Goal: Participate in discussion: Engage in conversation with other users on a specific topic

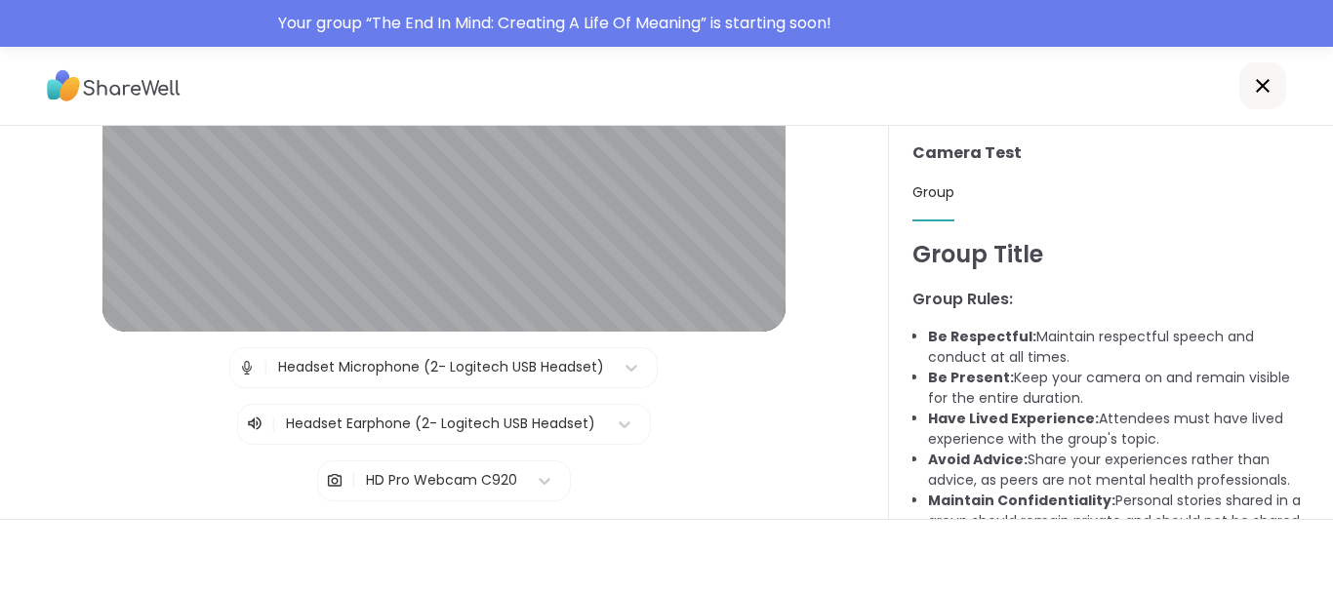
scroll to position [60, 0]
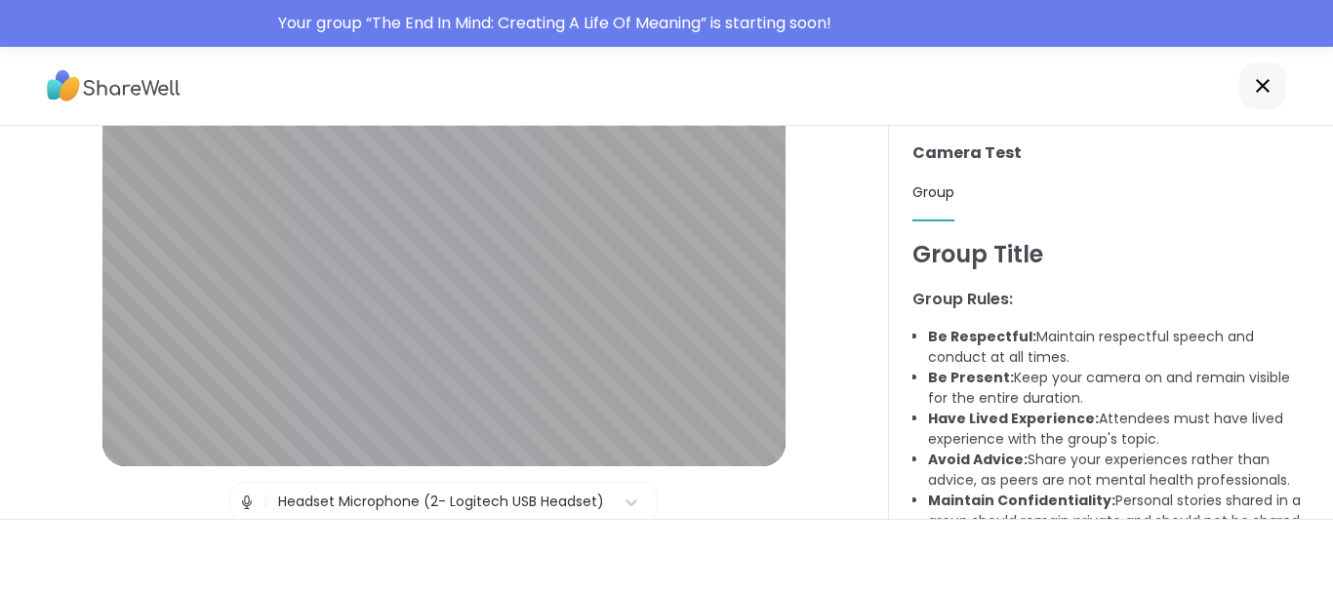
click at [545, 507] on div "Headset Microphone (2- Logitech USB Headset)" at bounding box center [441, 502] width 326 height 20
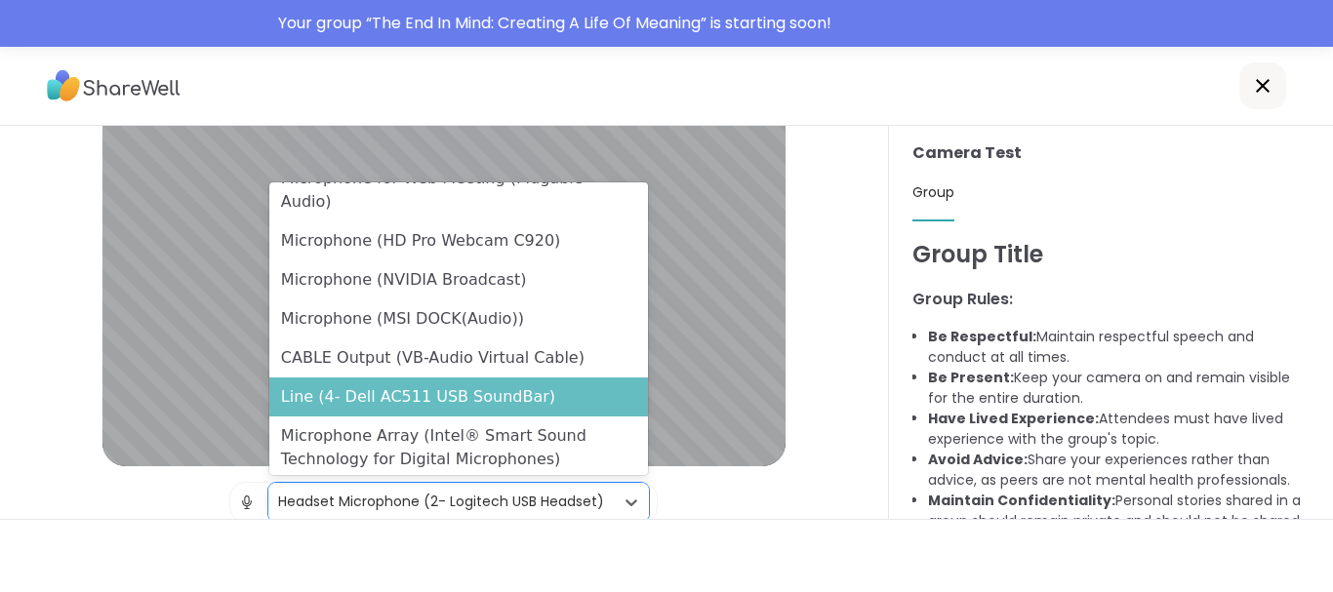
scroll to position [0, 0]
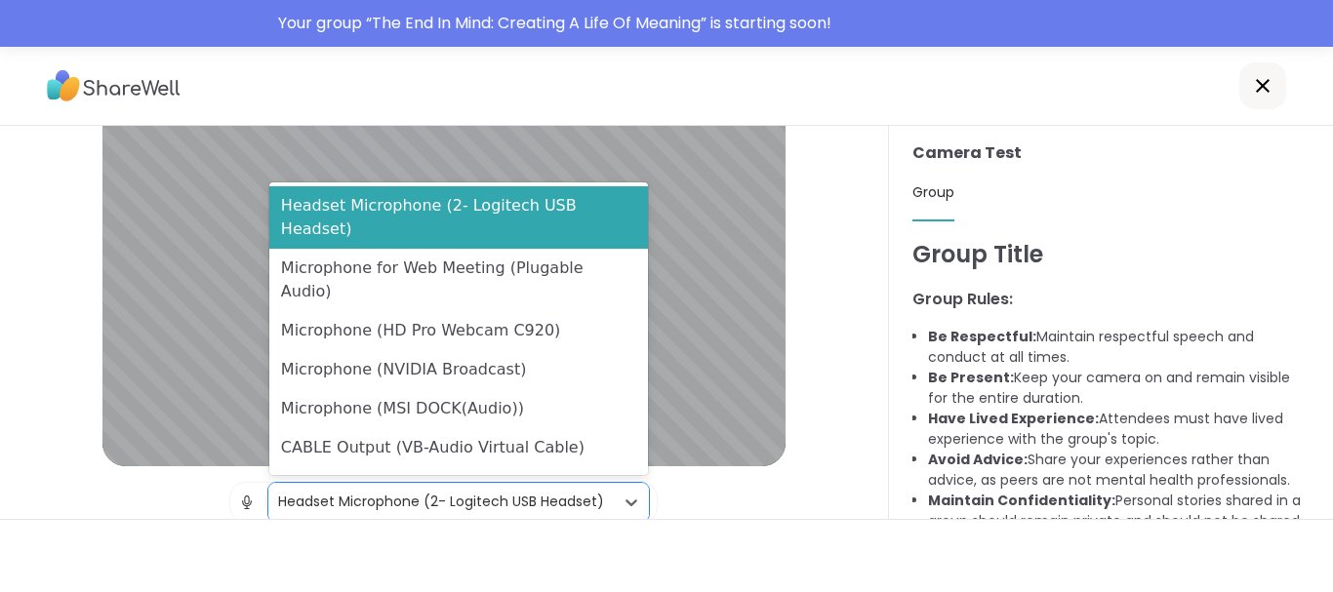
click at [520, 502] on div "Headset Microphone (2- Logitech USB Headset)" at bounding box center [441, 502] width 326 height 20
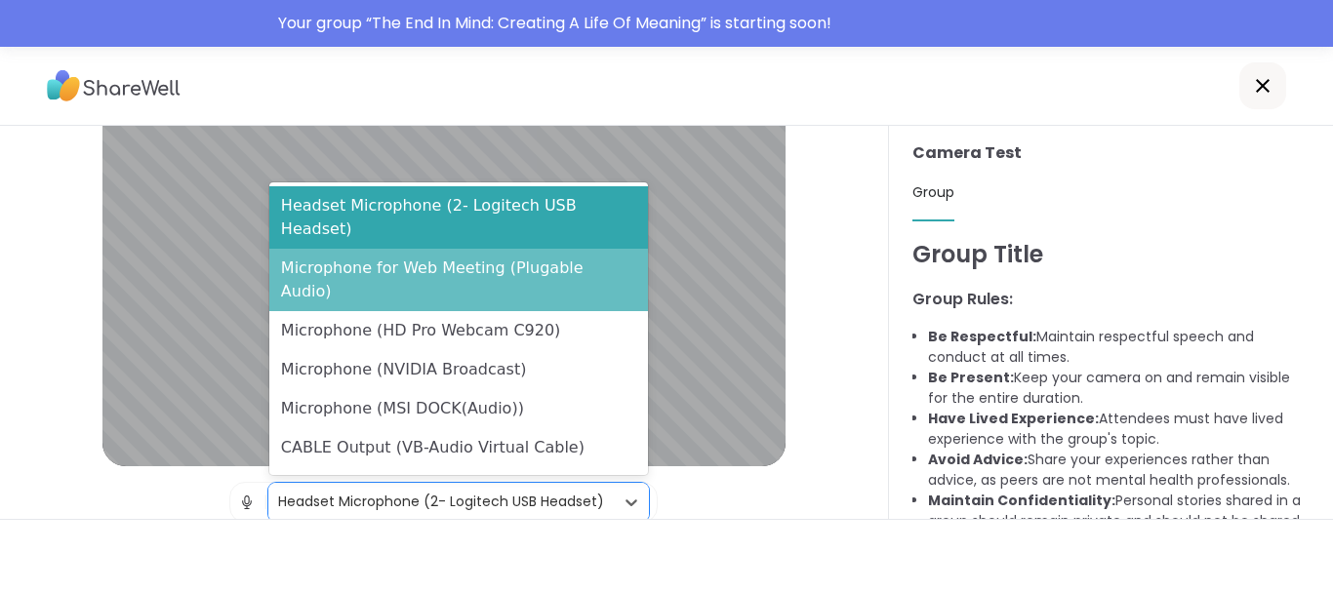
click at [552, 249] on div "Microphone for Web Meeting (Plugable Audio)" at bounding box center [459, 280] width 380 height 62
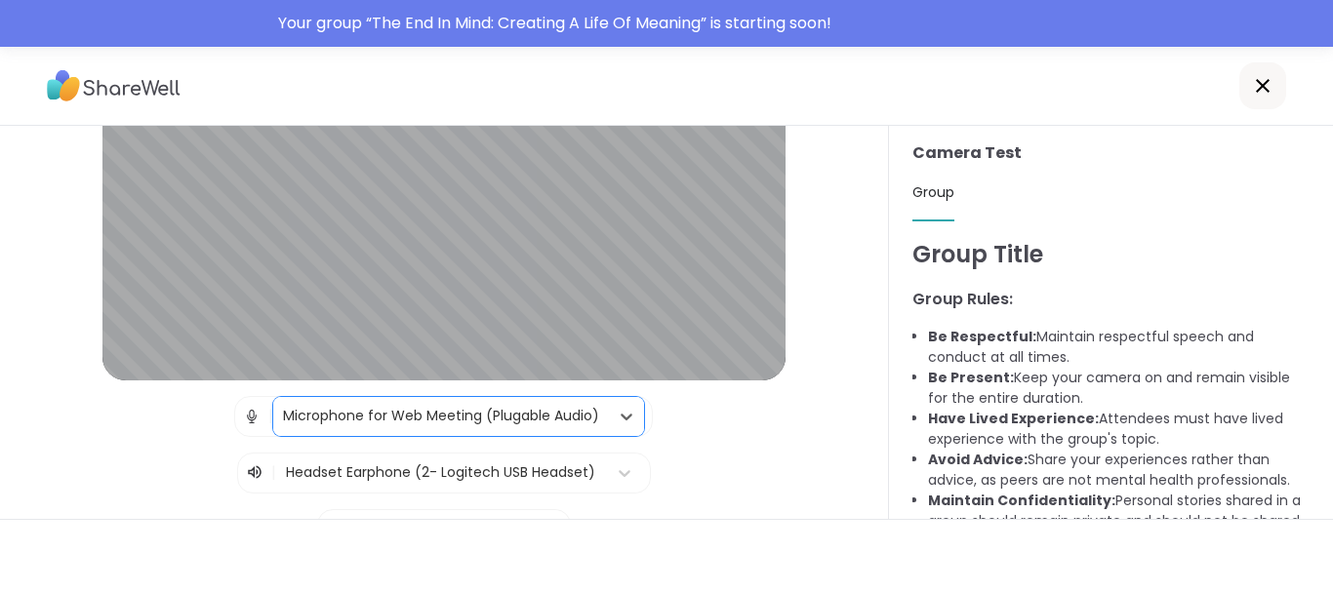
scroll to position [194, 0]
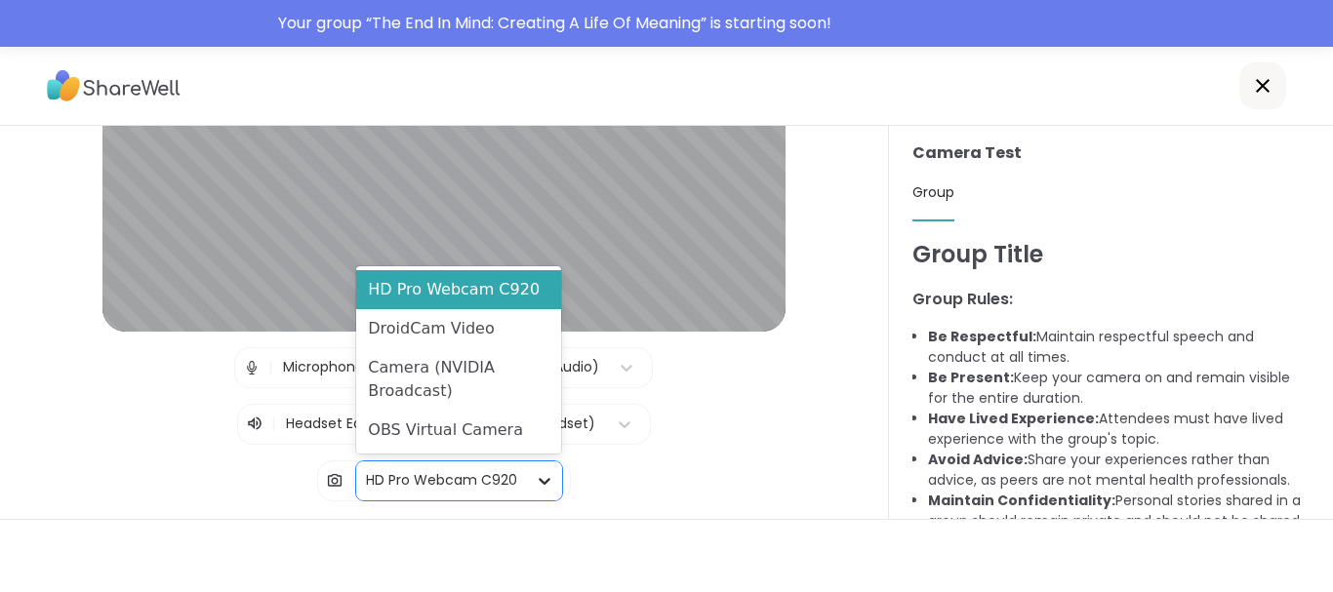
click at [535, 469] on div at bounding box center [544, 480] width 35 height 35
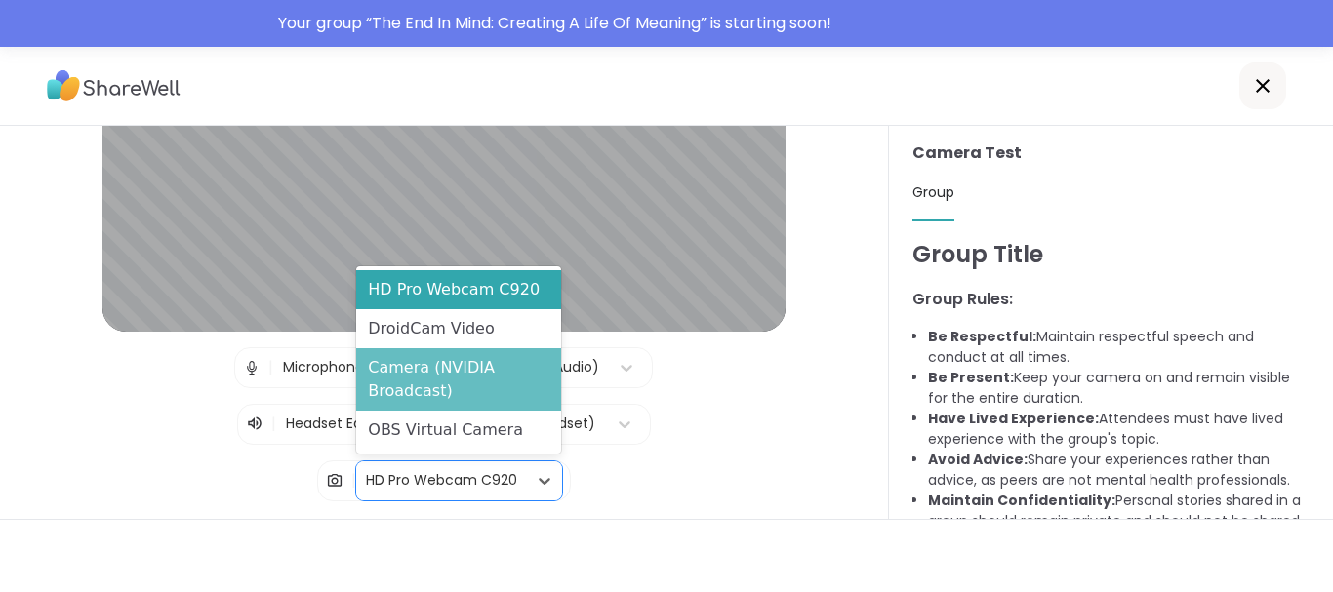
click at [485, 367] on div "Camera (NVIDIA Broadcast)" at bounding box center [458, 379] width 205 height 62
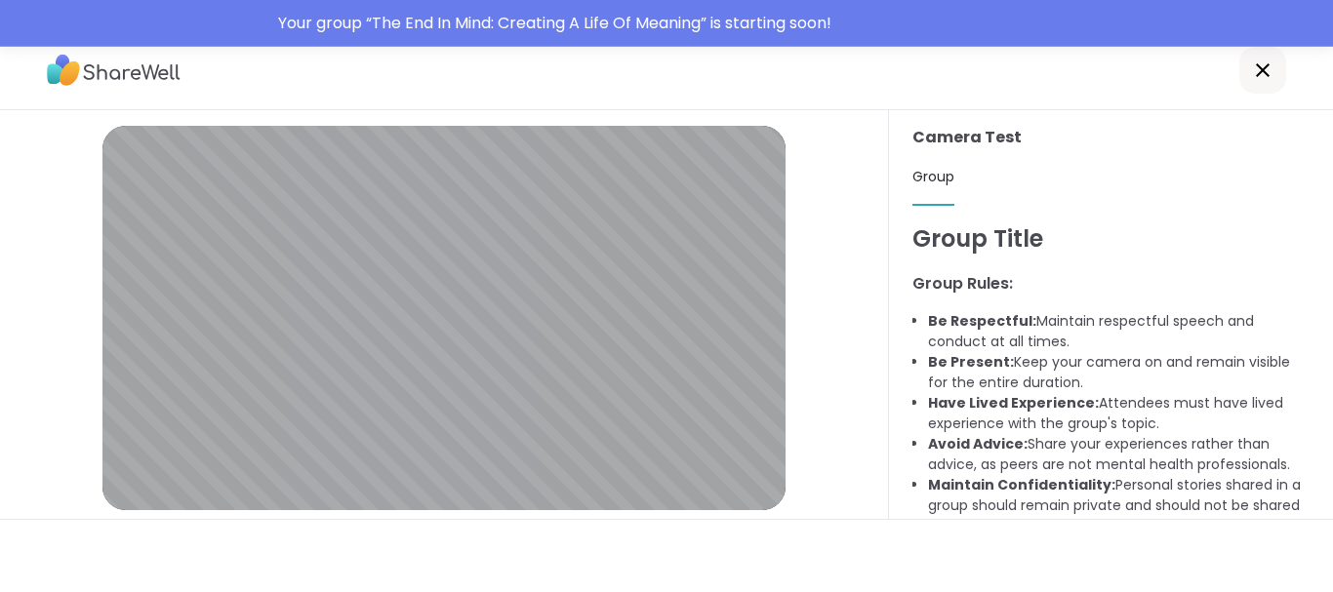
scroll to position [0, 0]
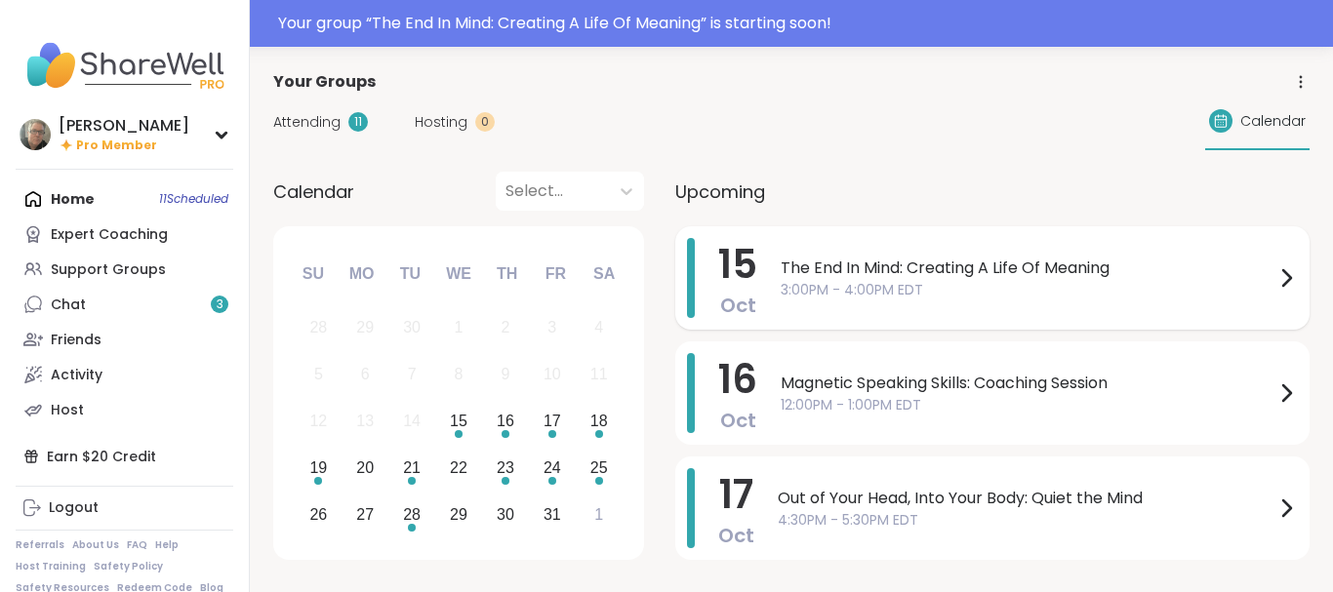
click at [1118, 269] on span "The End In Mind: Creating A Life Of Meaning" at bounding box center [1028, 268] width 494 height 23
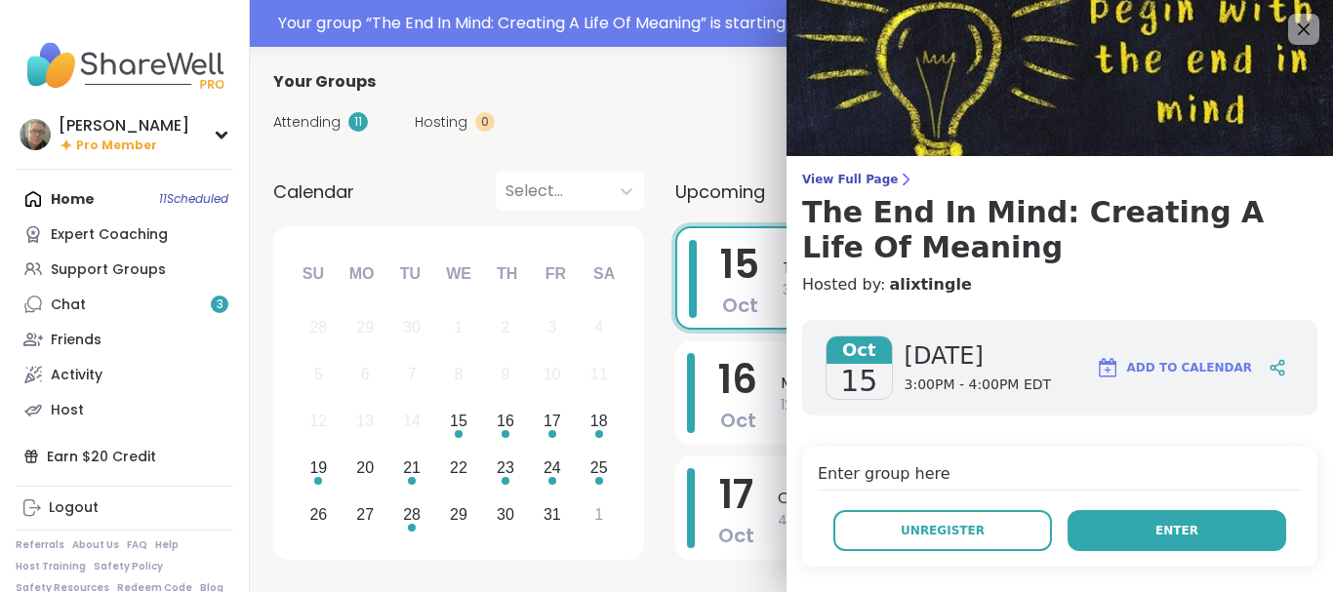
click at [1123, 524] on button "Enter" at bounding box center [1176, 530] width 219 height 41
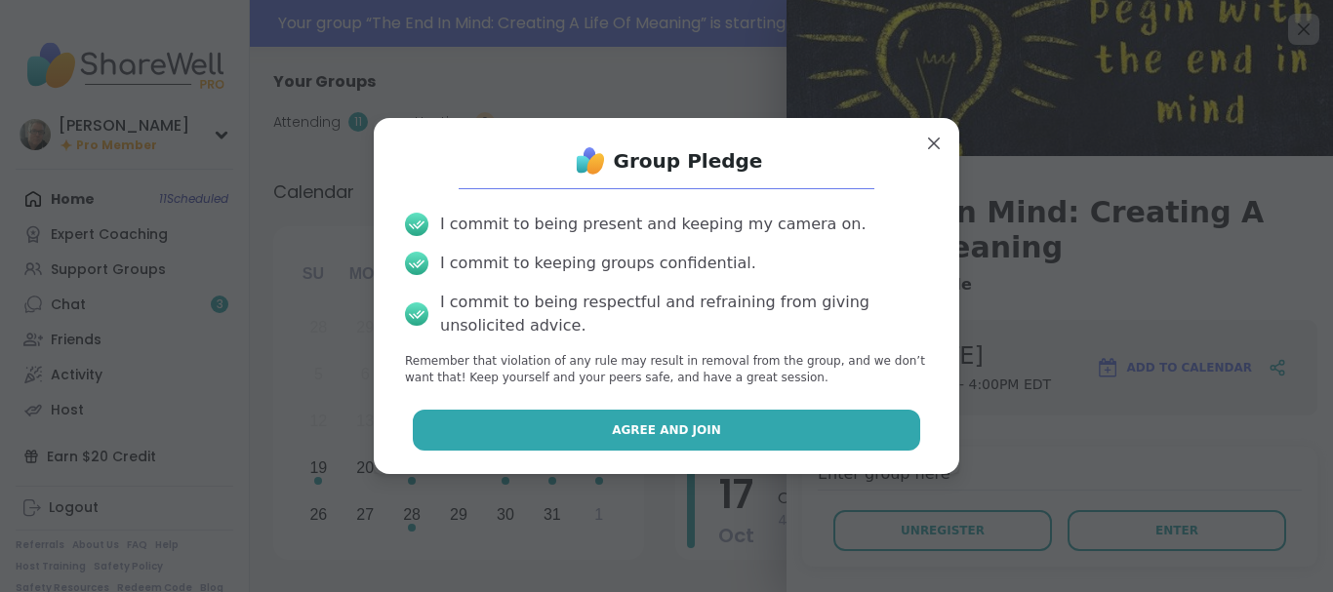
click at [799, 431] on button "Agree and Join" at bounding box center [667, 430] width 508 height 41
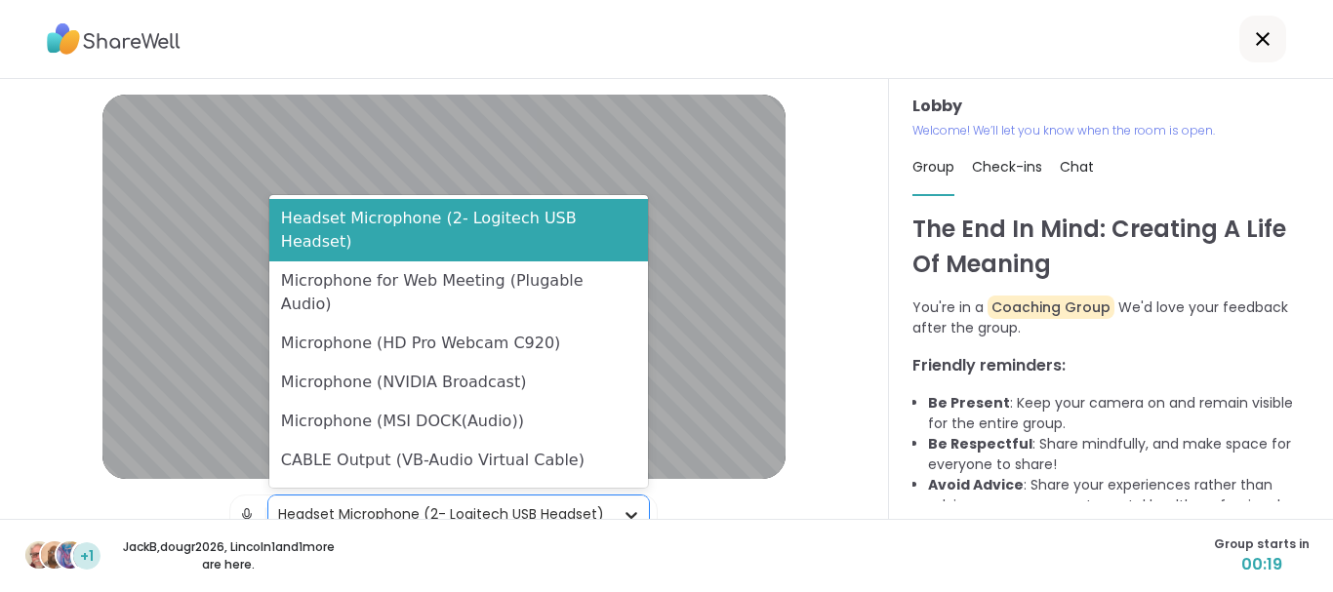
click at [629, 512] on icon at bounding box center [632, 515] width 20 height 20
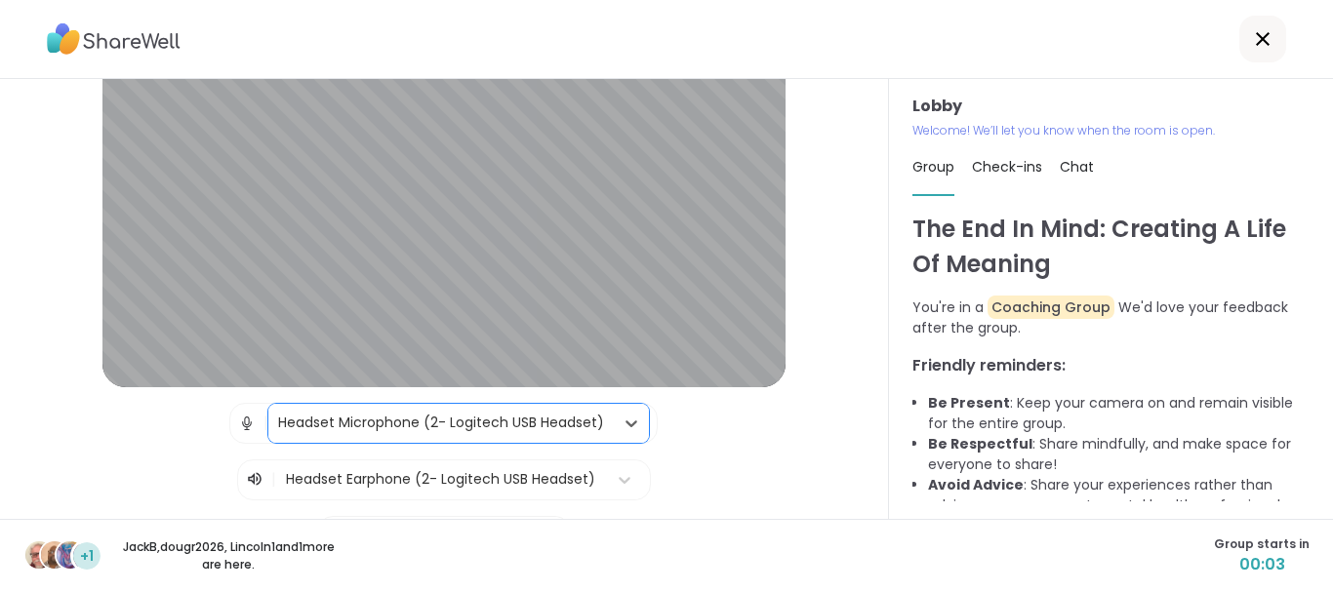
scroll to position [194, 0]
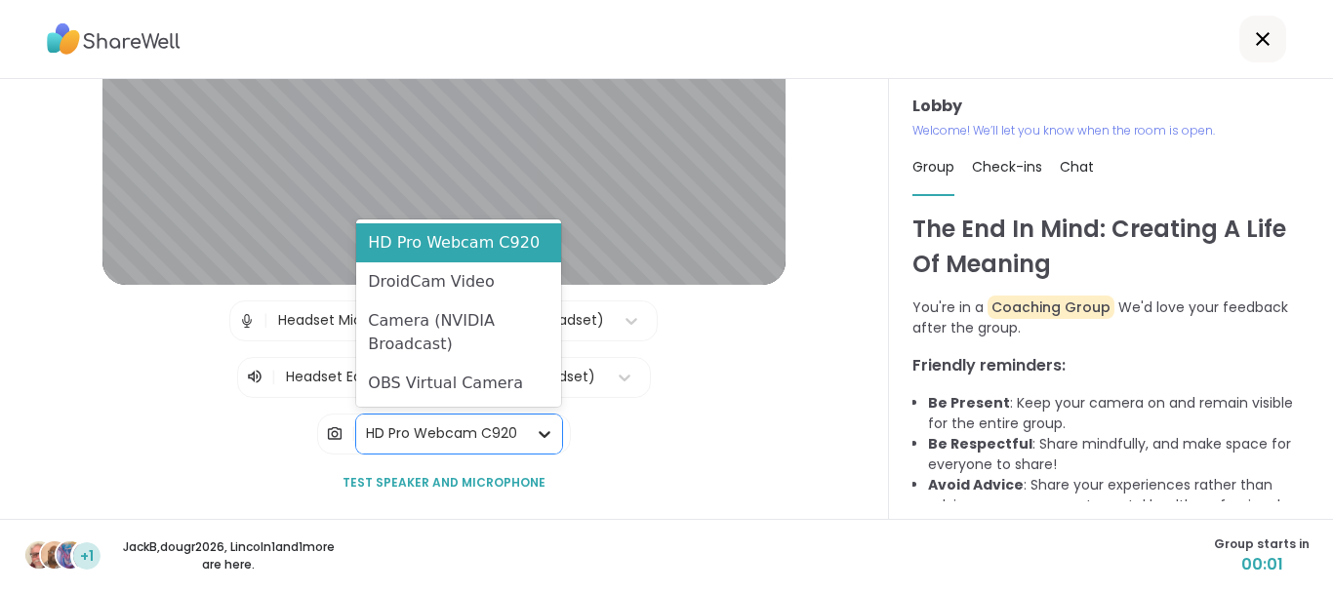
click at [532, 433] on div at bounding box center [544, 434] width 35 height 35
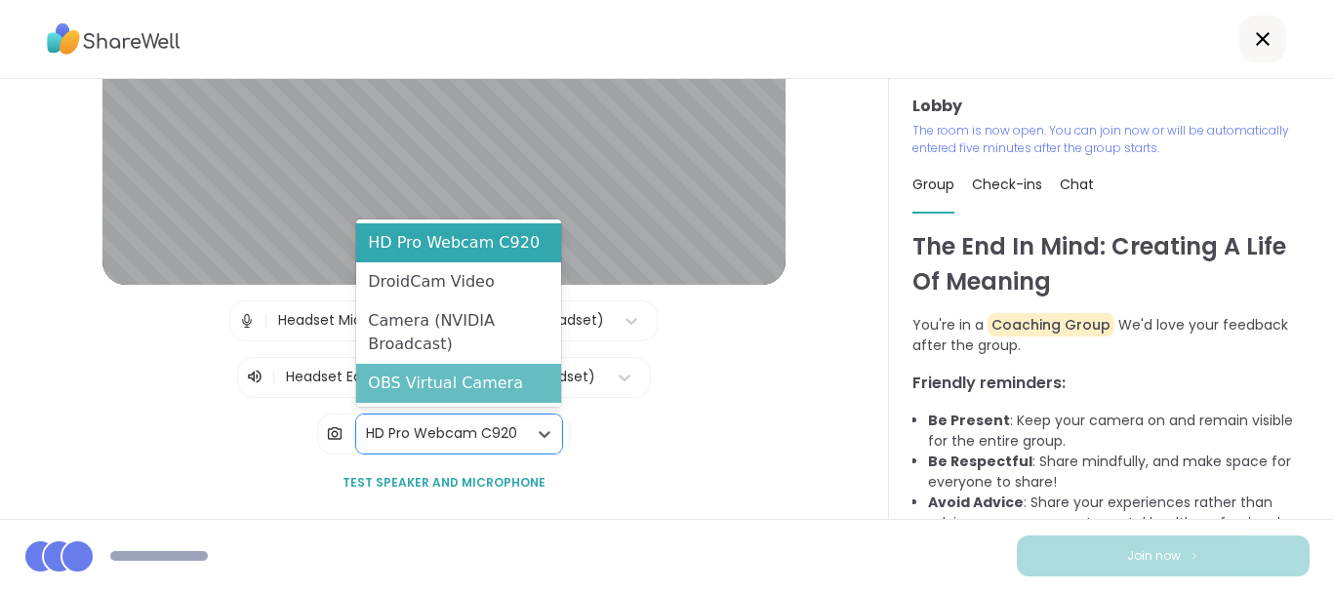
click at [505, 389] on div "OBS Virtual Camera" at bounding box center [458, 383] width 205 height 39
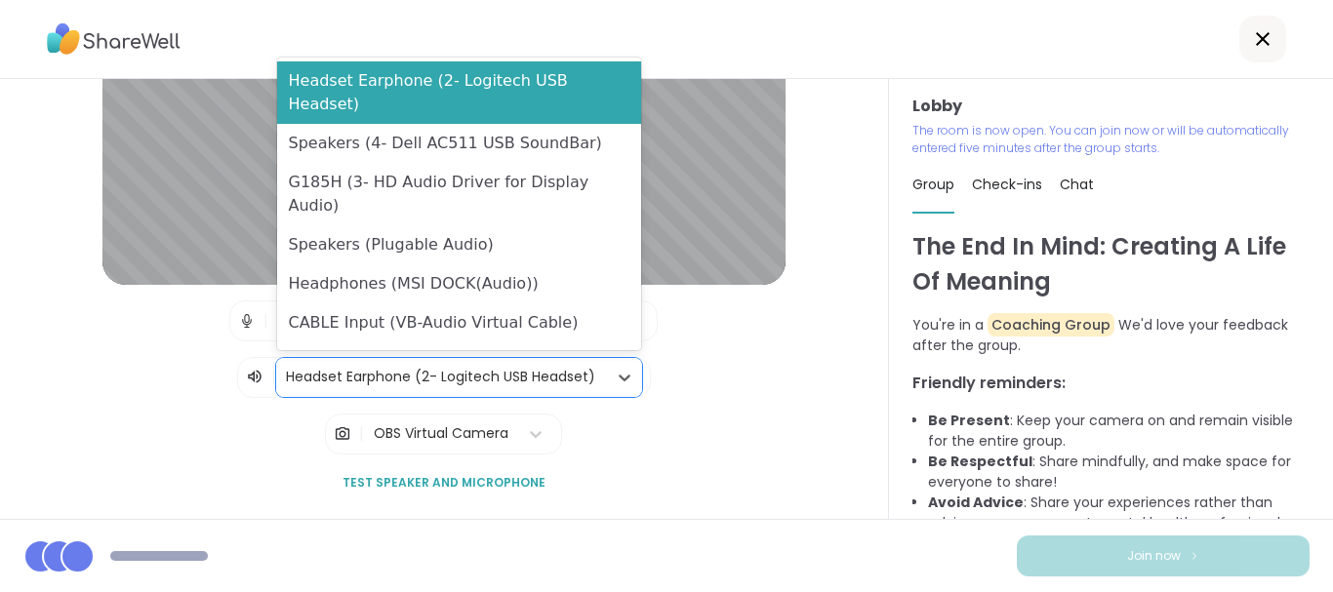
click at [589, 375] on div at bounding box center [441, 377] width 311 height 24
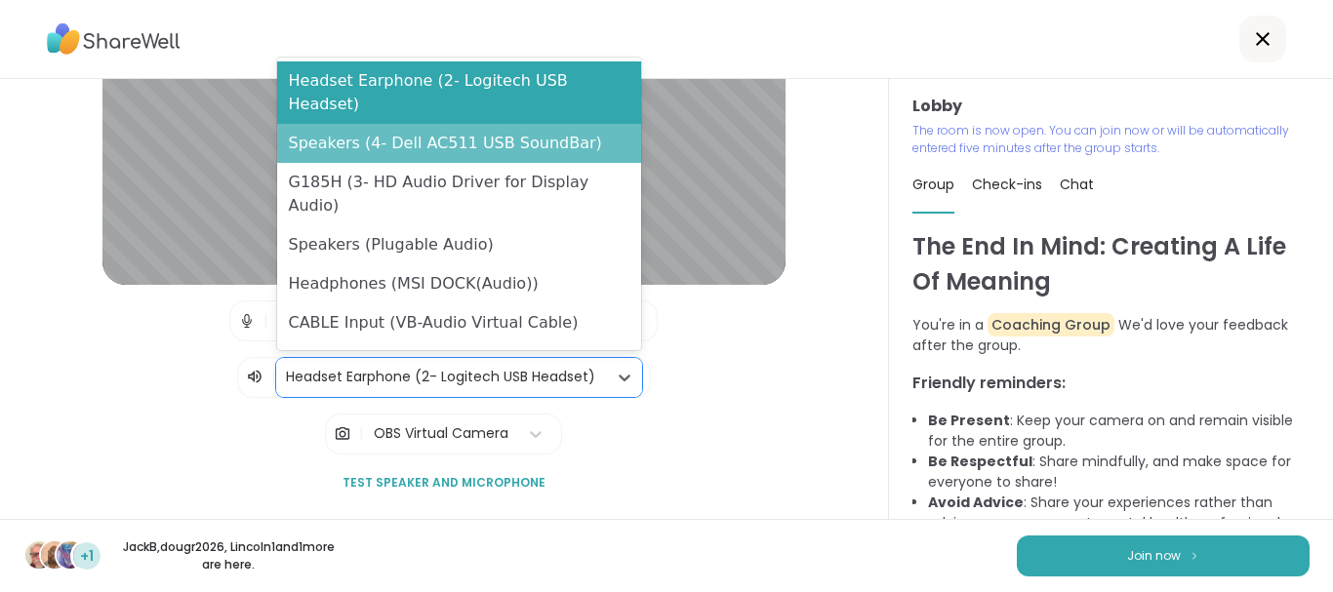
click at [567, 133] on div "Speakers (4- Dell AC511 USB SoundBar)" at bounding box center [459, 143] width 365 height 39
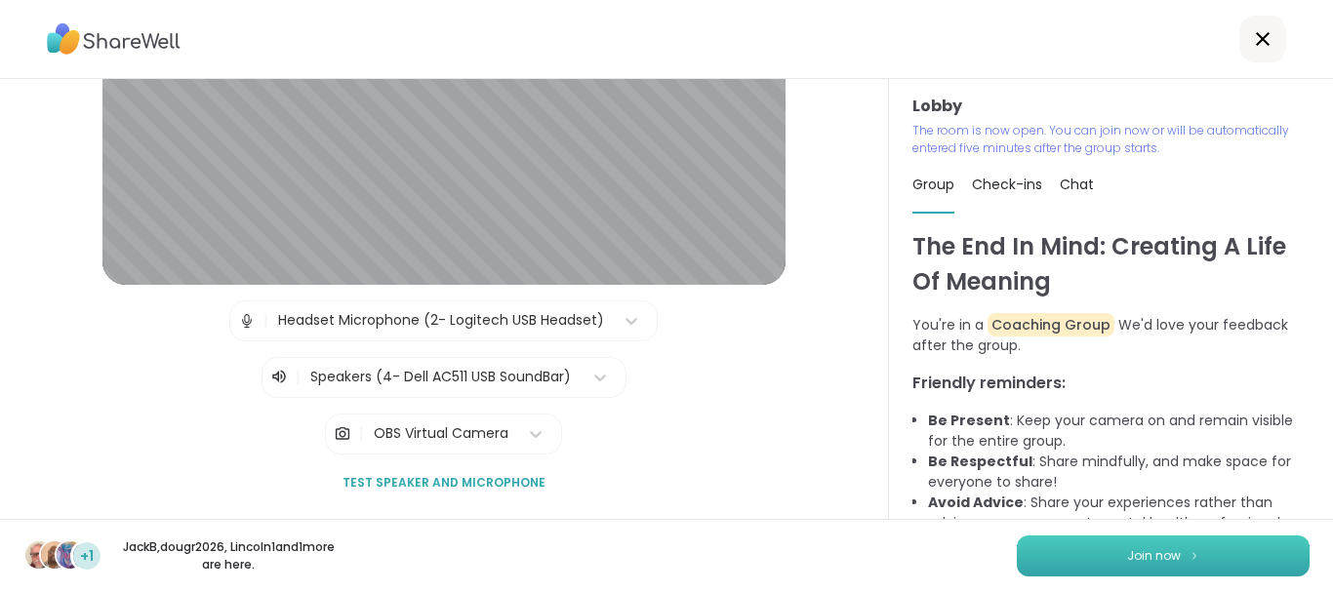
click at [1049, 551] on button "Join now" at bounding box center [1163, 556] width 293 height 41
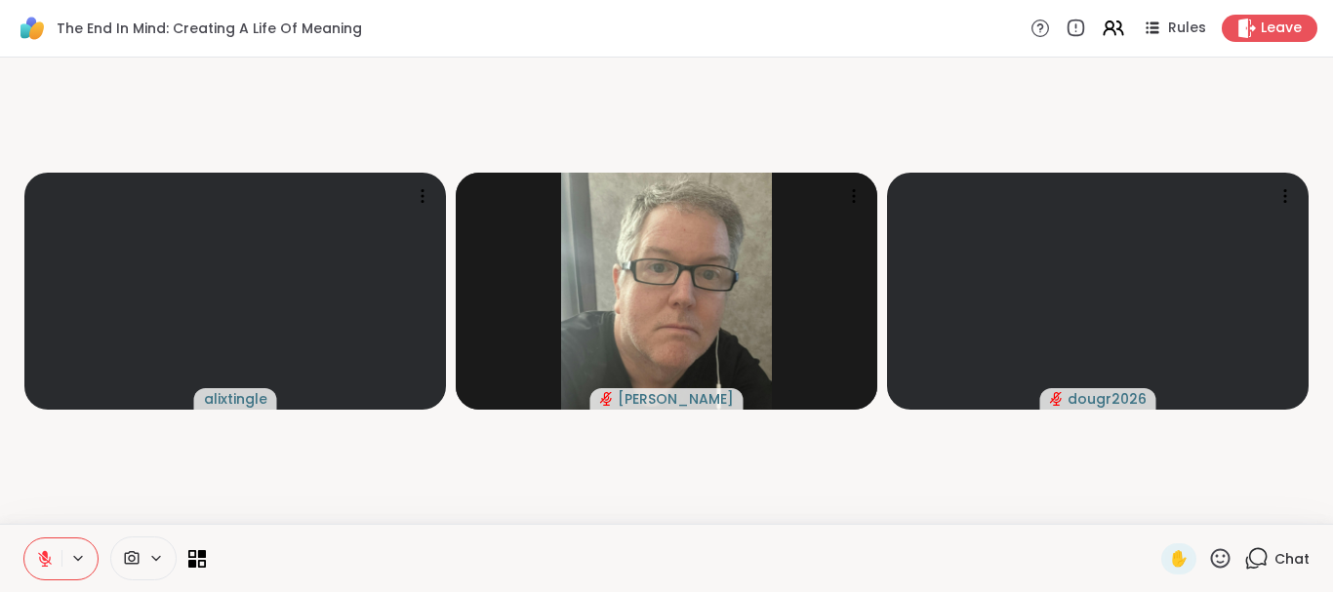
click at [145, 559] on span at bounding box center [129, 558] width 37 height 19
click at [178, 501] on div at bounding box center [184, 488] width 33 height 33
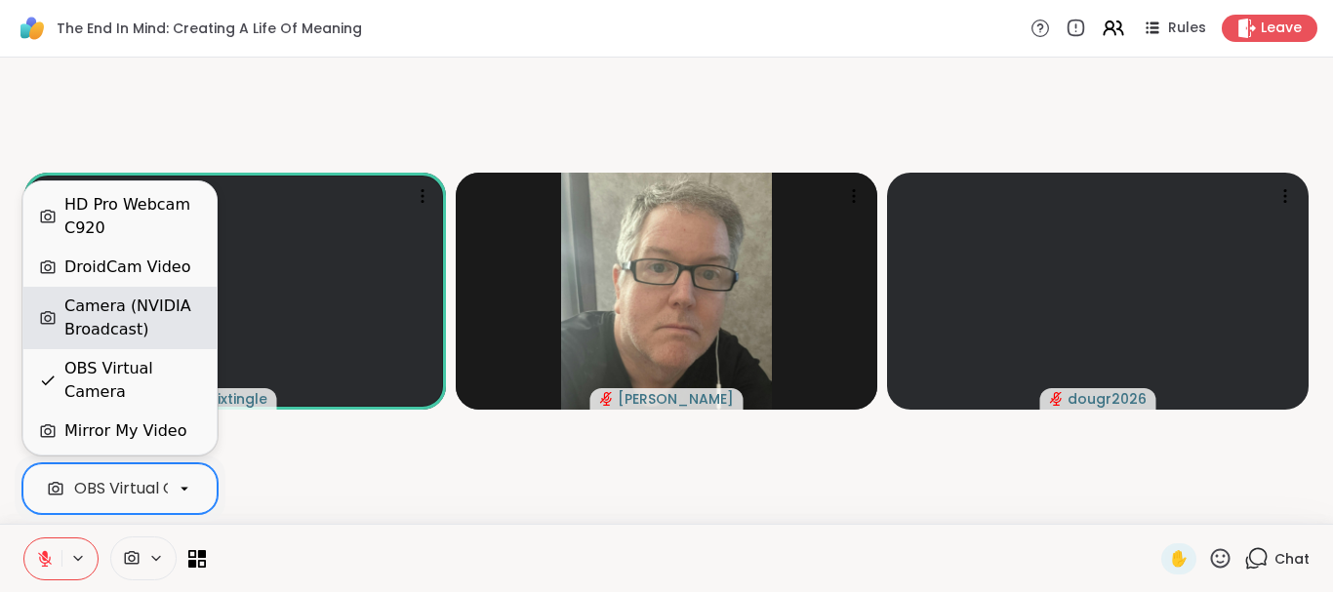
click at [143, 341] on div "Camera (NVIDIA Broadcast)" at bounding box center [132, 318] width 137 height 47
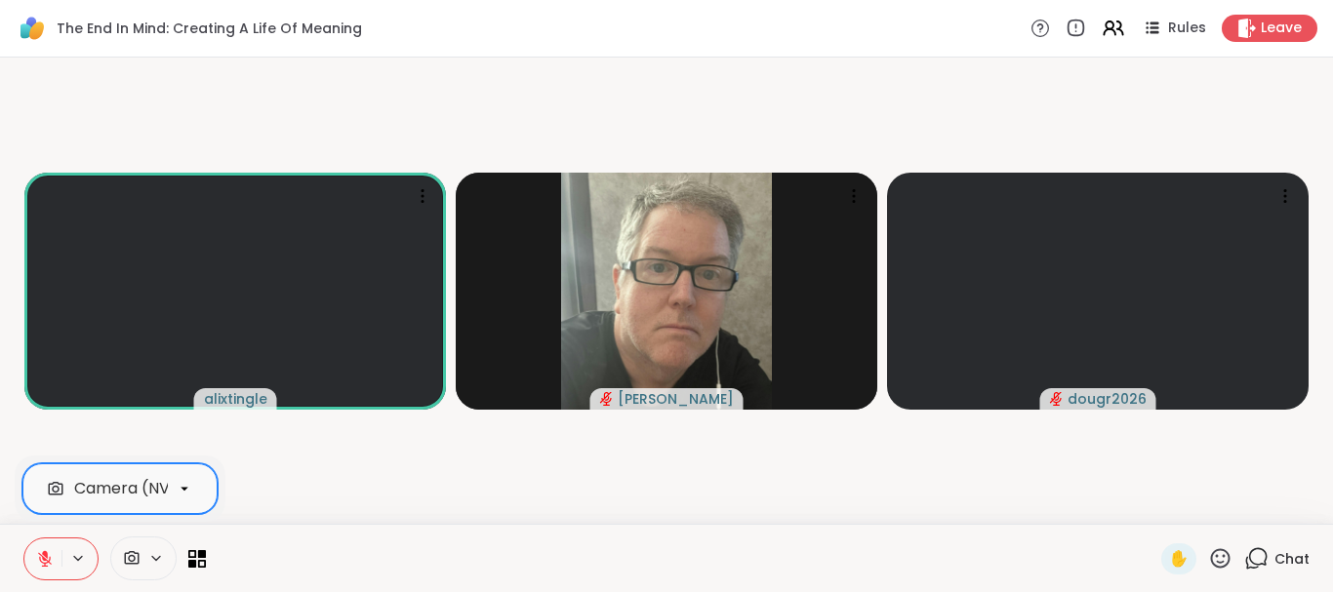
click at [86, 551] on button at bounding box center [79, 558] width 36 height 17
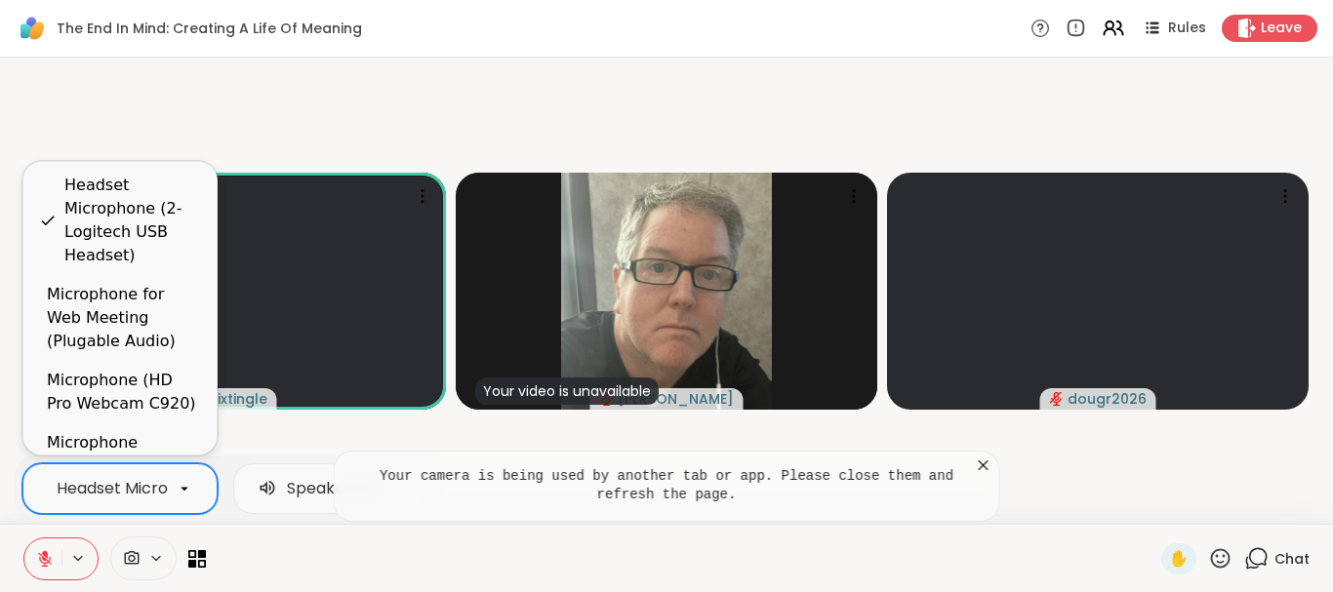
scroll to position [0, 228]
click at [176, 494] on icon at bounding box center [185, 489] width 18 height 18
click at [162, 315] on div "Microphone for Web Meeting (Plugable Audio)" at bounding box center [124, 318] width 154 height 70
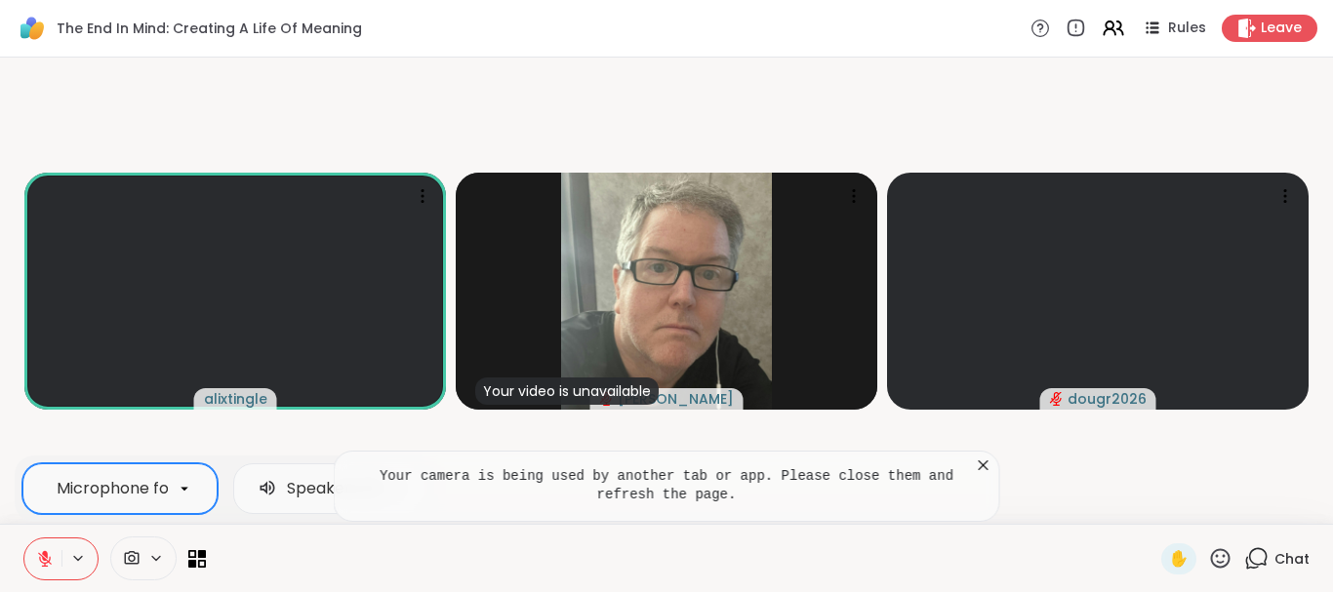
click at [156, 548] on div at bounding box center [143, 559] width 66 height 44
click at [155, 556] on icon at bounding box center [156, 558] width 16 height 17
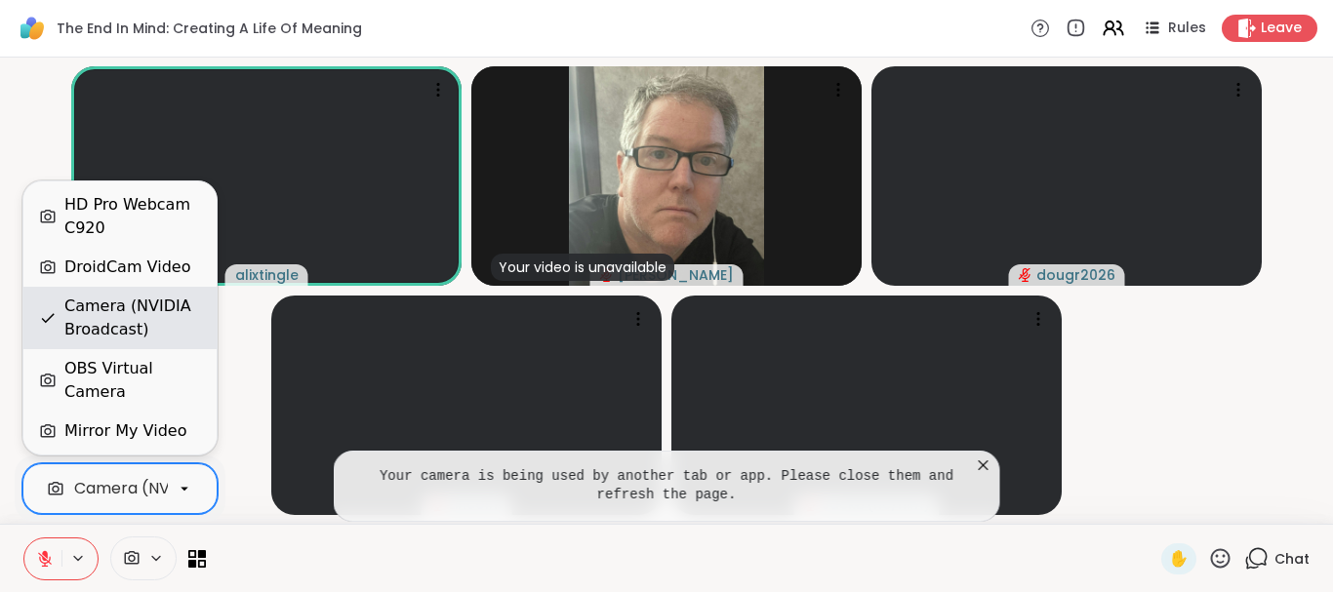
scroll to position [0, 94]
click at [122, 337] on div "Camera (NVIDIA Broadcast)" at bounding box center [132, 318] width 137 height 47
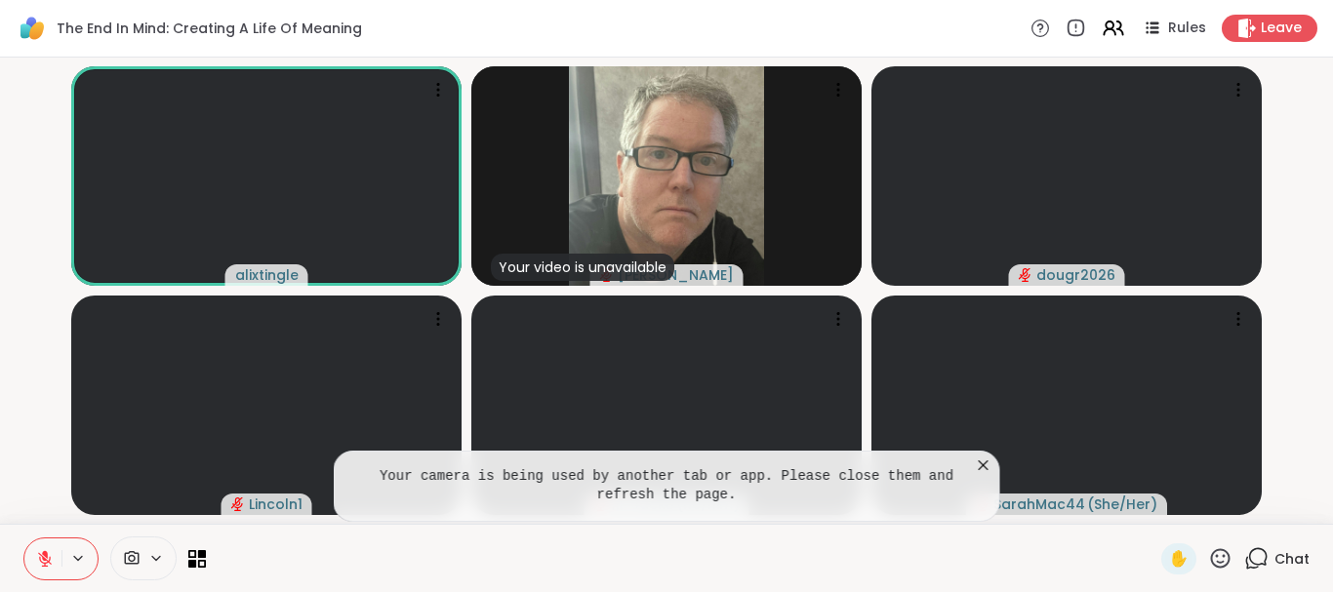
click at [987, 465] on icon at bounding box center [984, 466] width 20 height 20
click at [157, 568] on div at bounding box center [143, 559] width 66 height 44
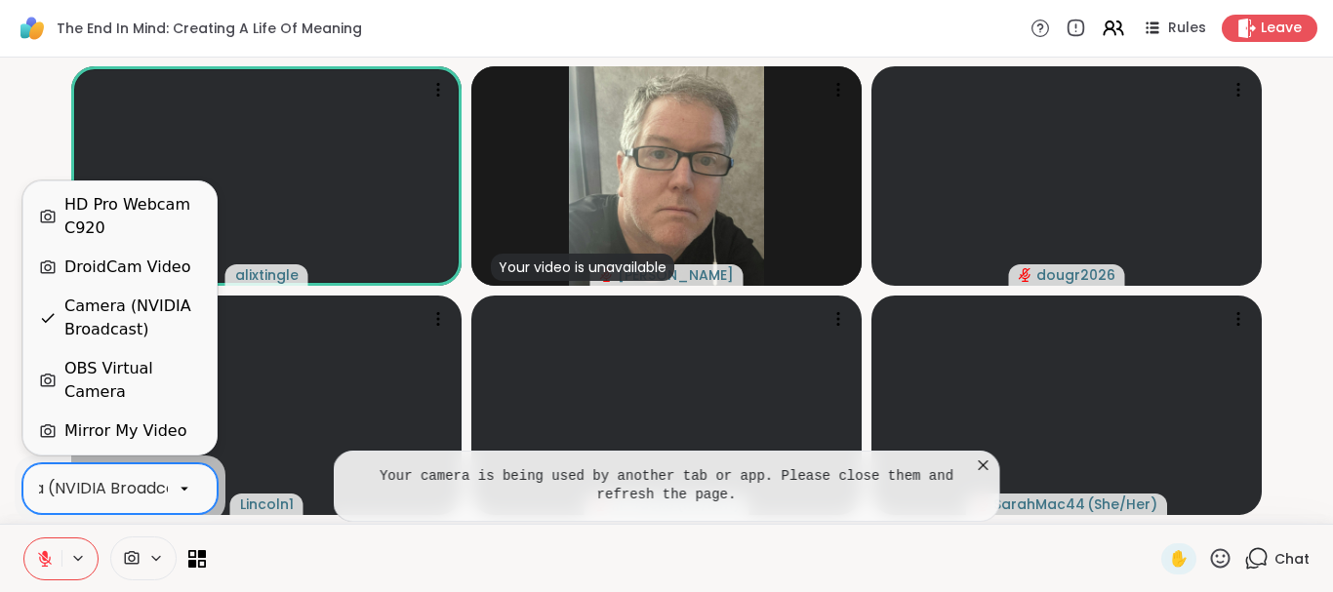
click at [191, 491] on icon at bounding box center [185, 489] width 18 height 18
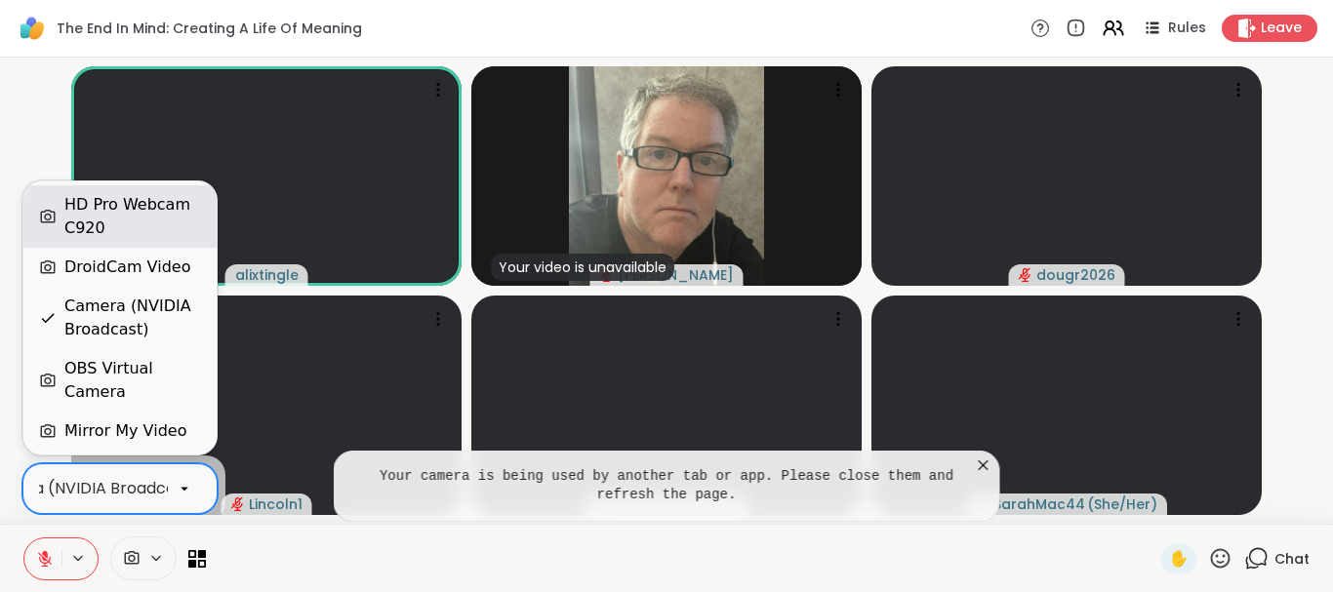
click at [101, 228] on div "HD Pro Webcam C920" at bounding box center [132, 216] width 137 height 47
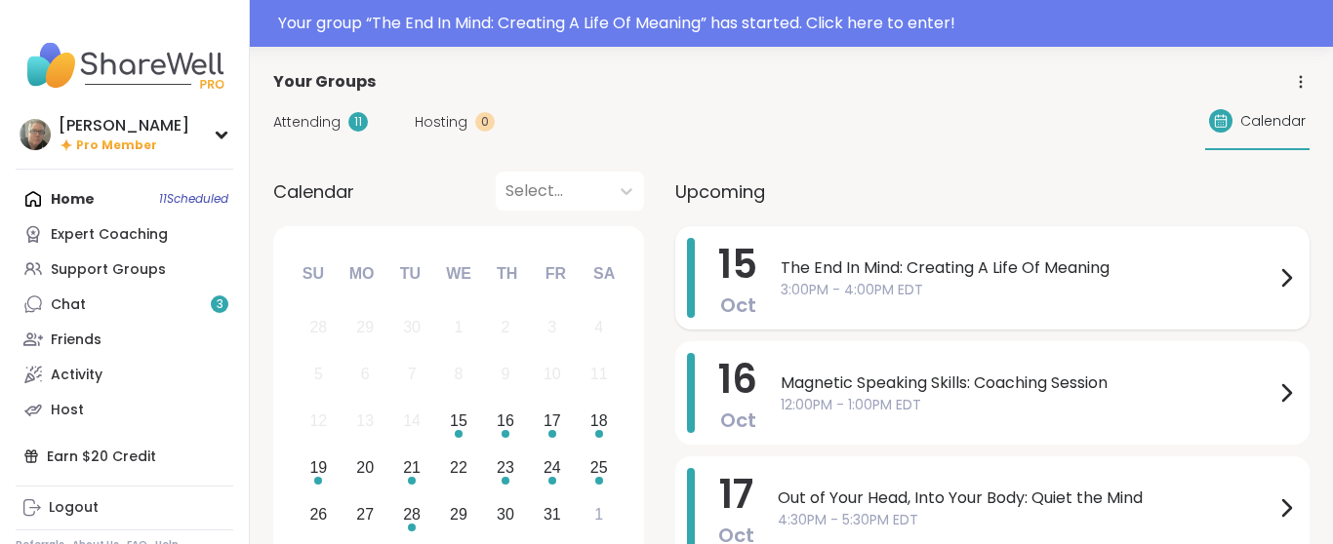
click at [904, 260] on span "The End In Mind: Creating A Life Of Meaning" at bounding box center [1028, 268] width 494 height 23
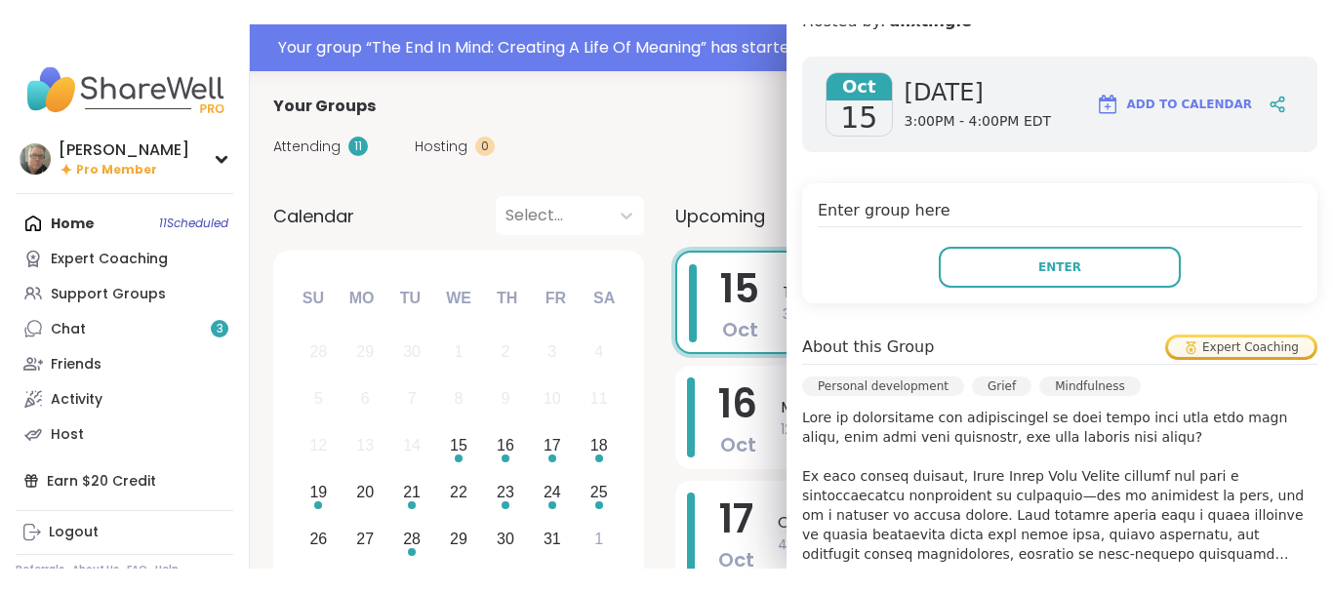
scroll to position [369, 0]
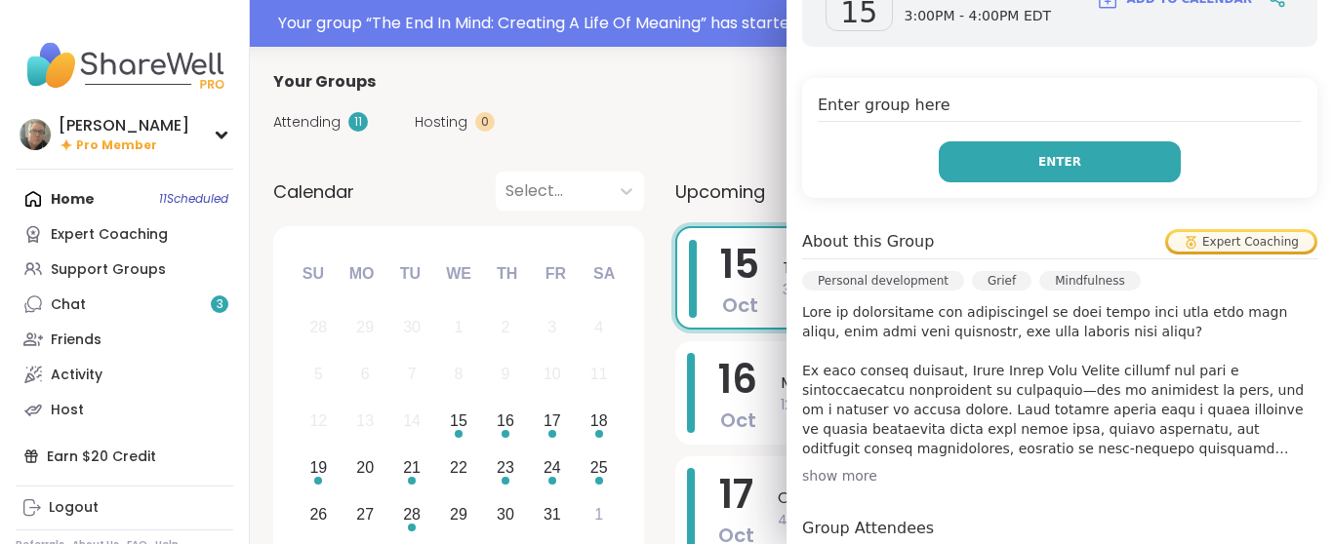
click at [1031, 162] on button "Enter" at bounding box center [1060, 161] width 242 height 41
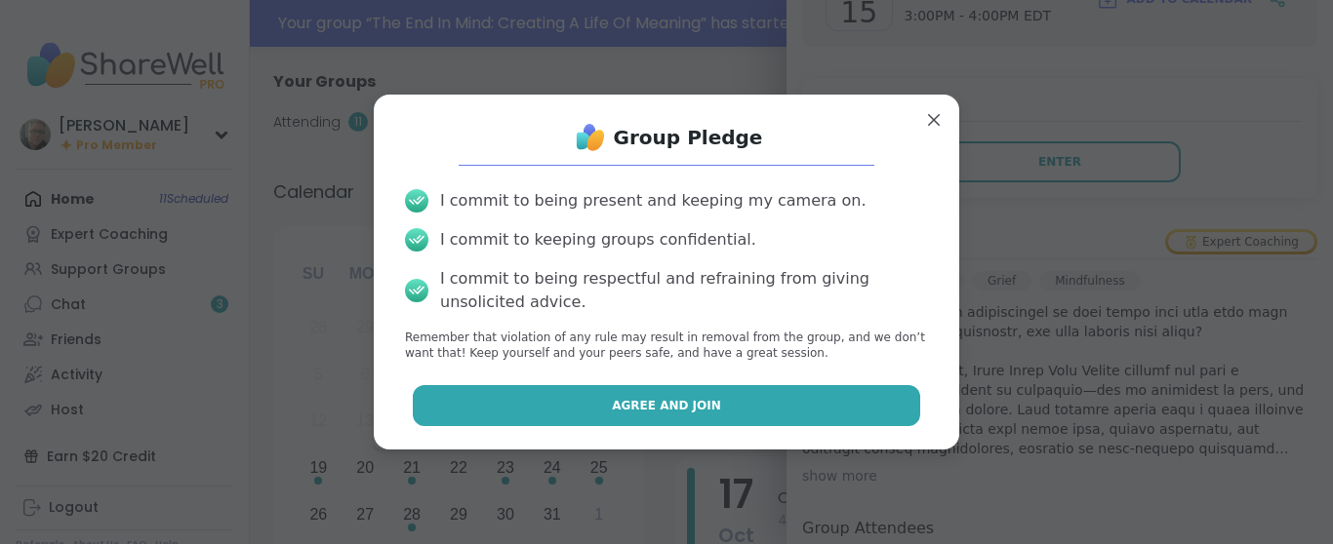
click at [758, 389] on button "Agree and Join" at bounding box center [667, 405] width 508 height 41
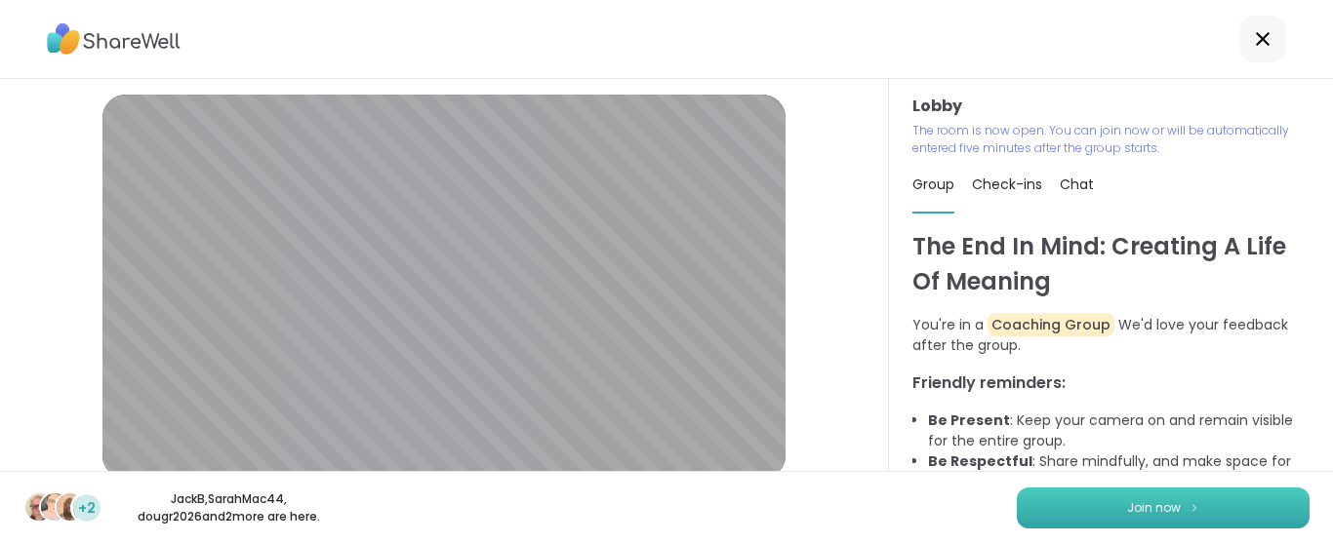
click at [1106, 494] on button "Join now" at bounding box center [1163, 508] width 293 height 41
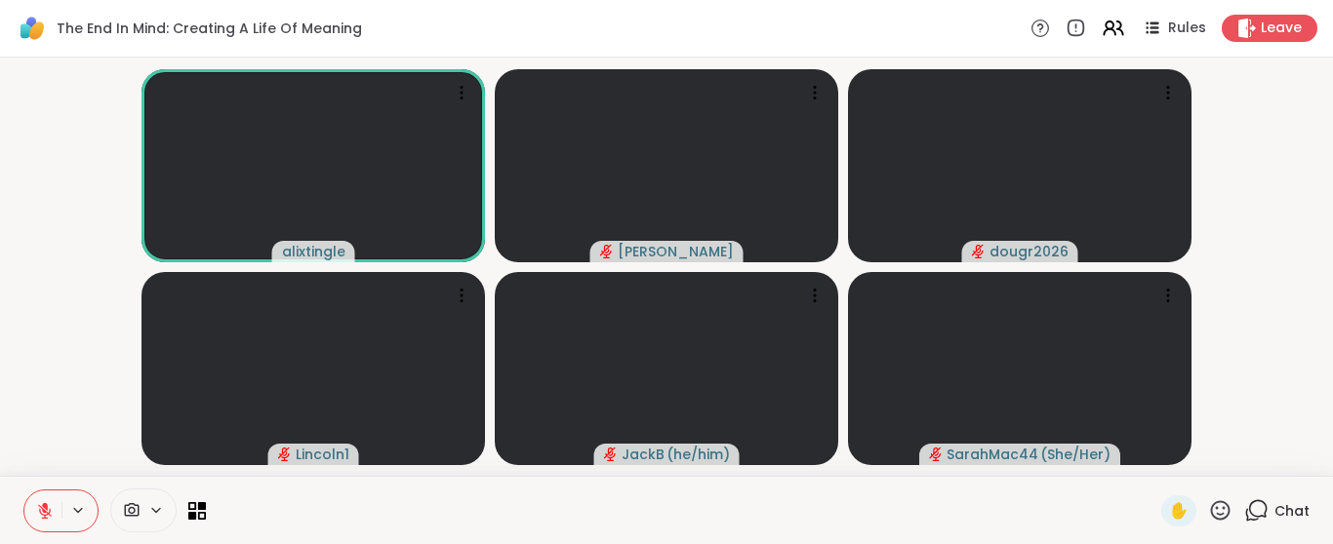
click at [152, 518] on icon at bounding box center [156, 510] width 16 height 17
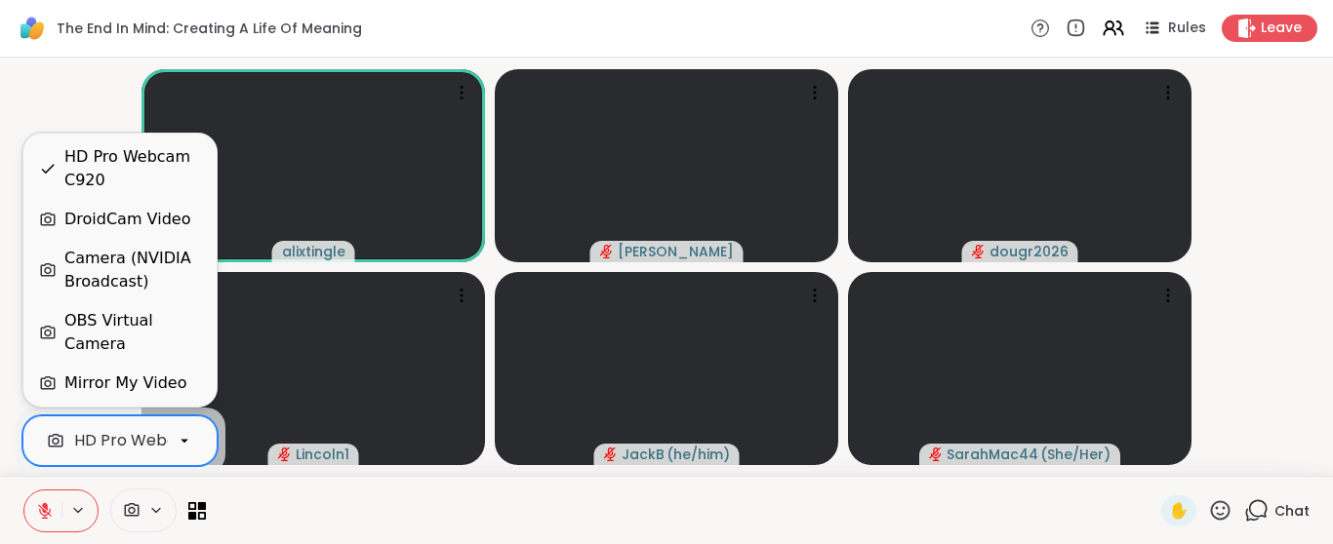
click at [181, 442] on icon at bounding box center [185, 441] width 18 height 18
click at [149, 280] on div "Camera (NVIDIA Broadcast)" at bounding box center [132, 270] width 137 height 47
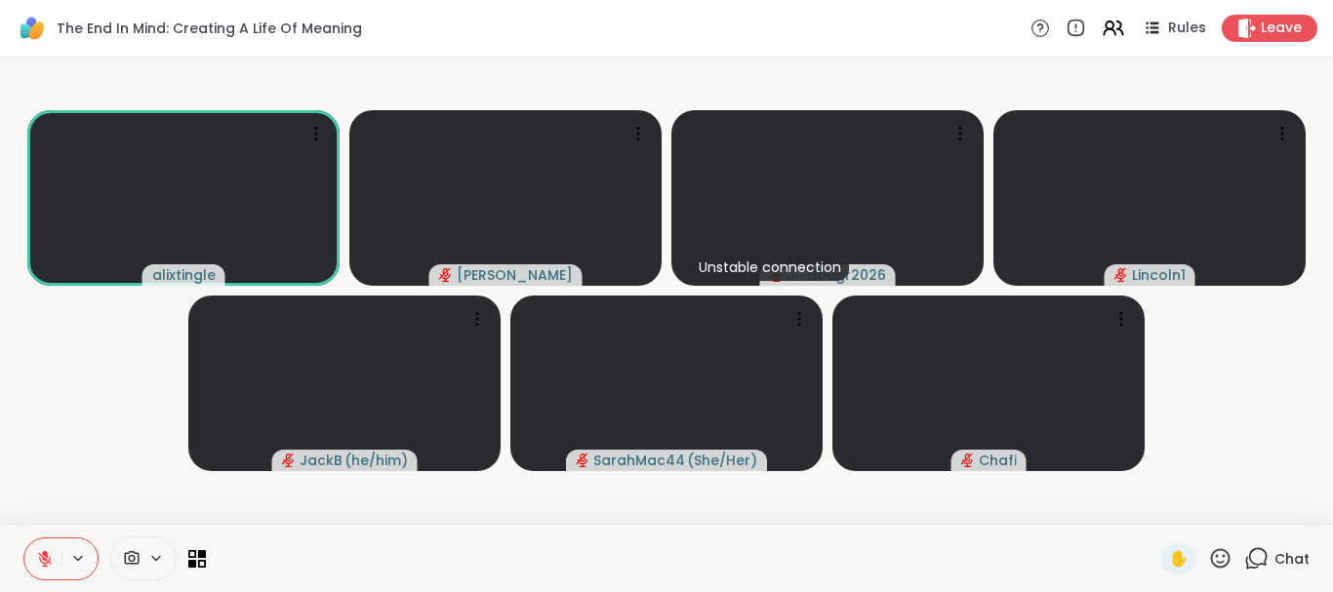
click at [1299, 543] on span "Chat" at bounding box center [1291, 559] width 35 height 20
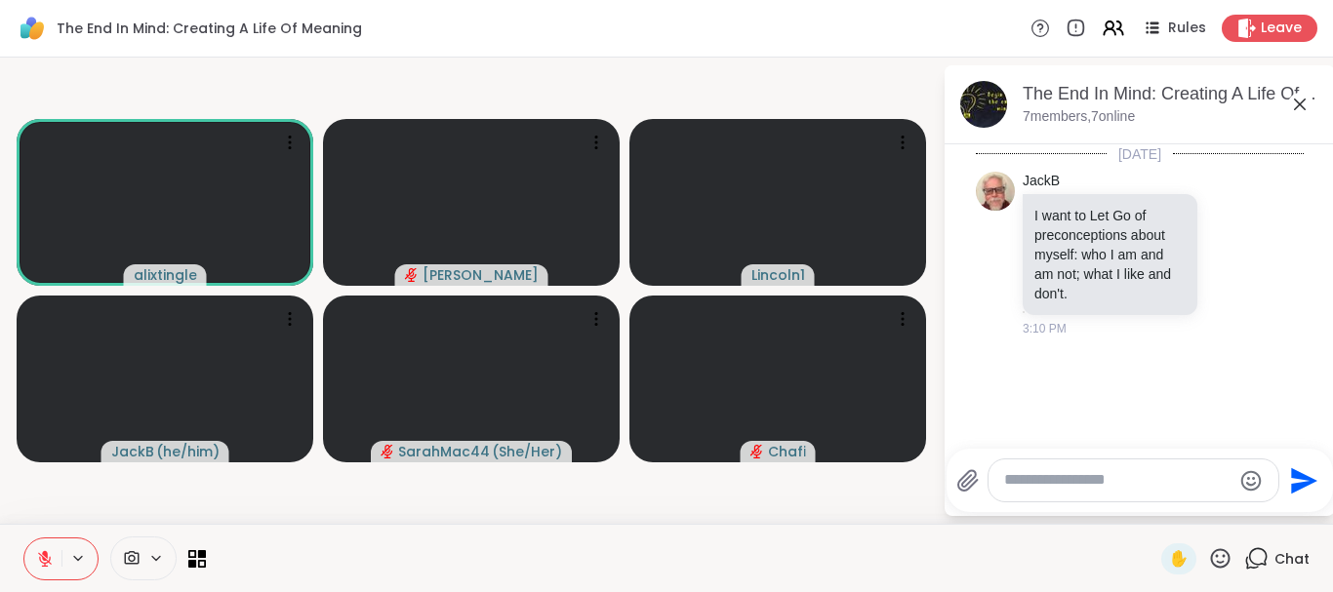
click at [1215, 543] on icon at bounding box center [1220, 558] width 24 height 24
click at [1232, 505] on div "🌟" at bounding box center [1248, 507] width 35 height 31
click at [1183, 543] on span "✋" at bounding box center [1179, 558] width 20 height 23
click at [1182, 543] on span "✋" at bounding box center [1179, 558] width 20 height 23
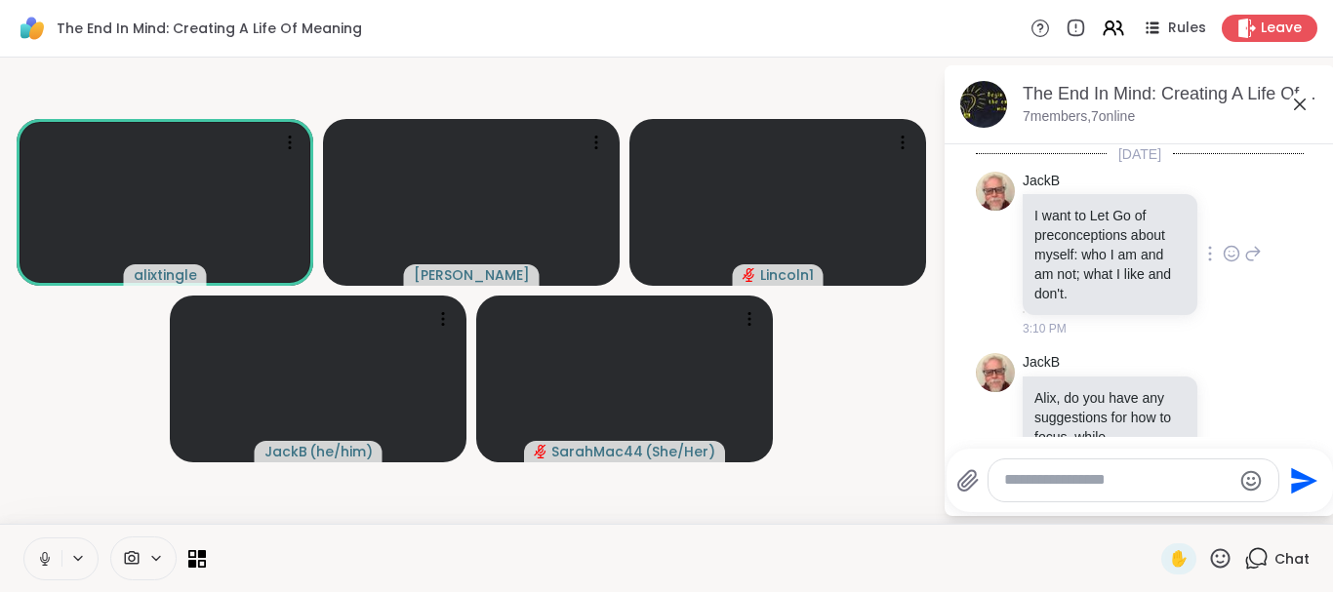
scroll to position [110, 0]
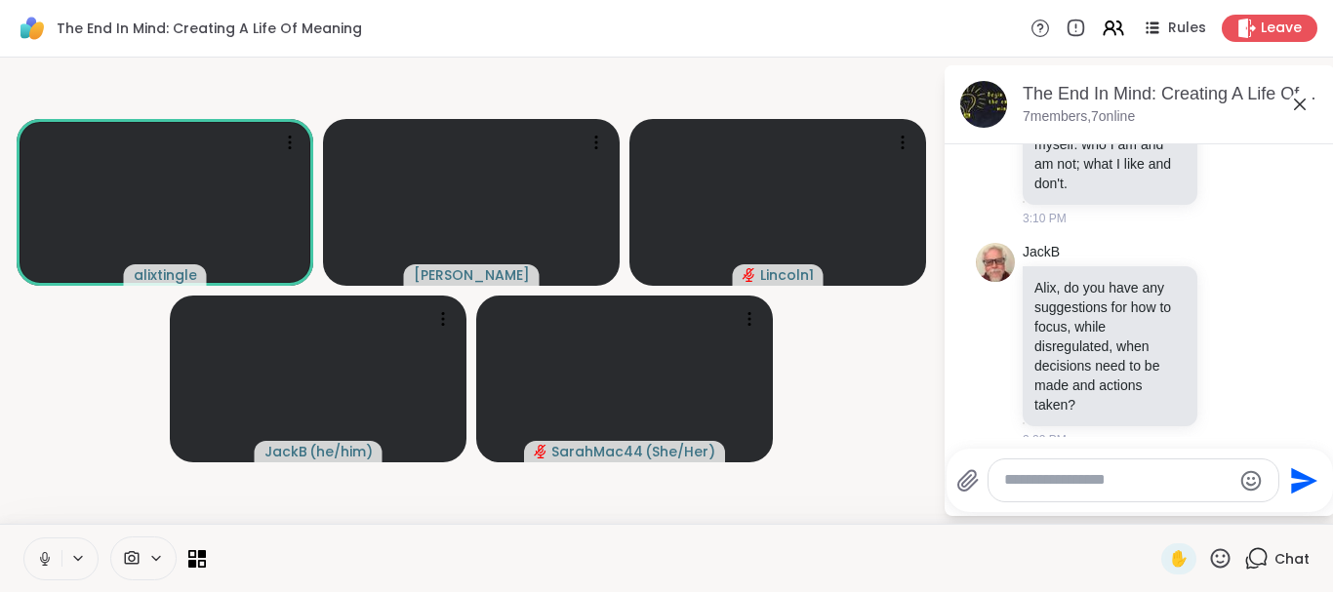
click at [40, 543] on icon at bounding box center [45, 559] width 18 height 18
click at [46, 543] on icon at bounding box center [45, 559] width 18 height 18
click at [1221, 543] on icon at bounding box center [1220, 558] width 24 height 24
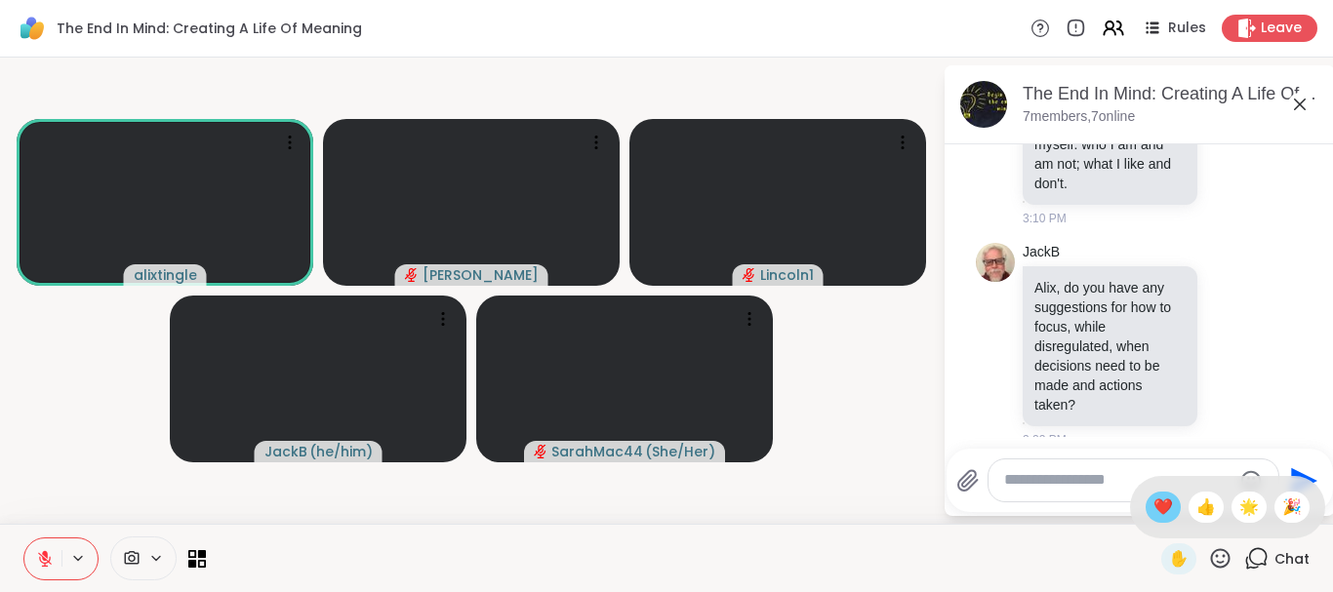
click at [1169, 512] on div "❤️" at bounding box center [1162, 507] width 35 height 31
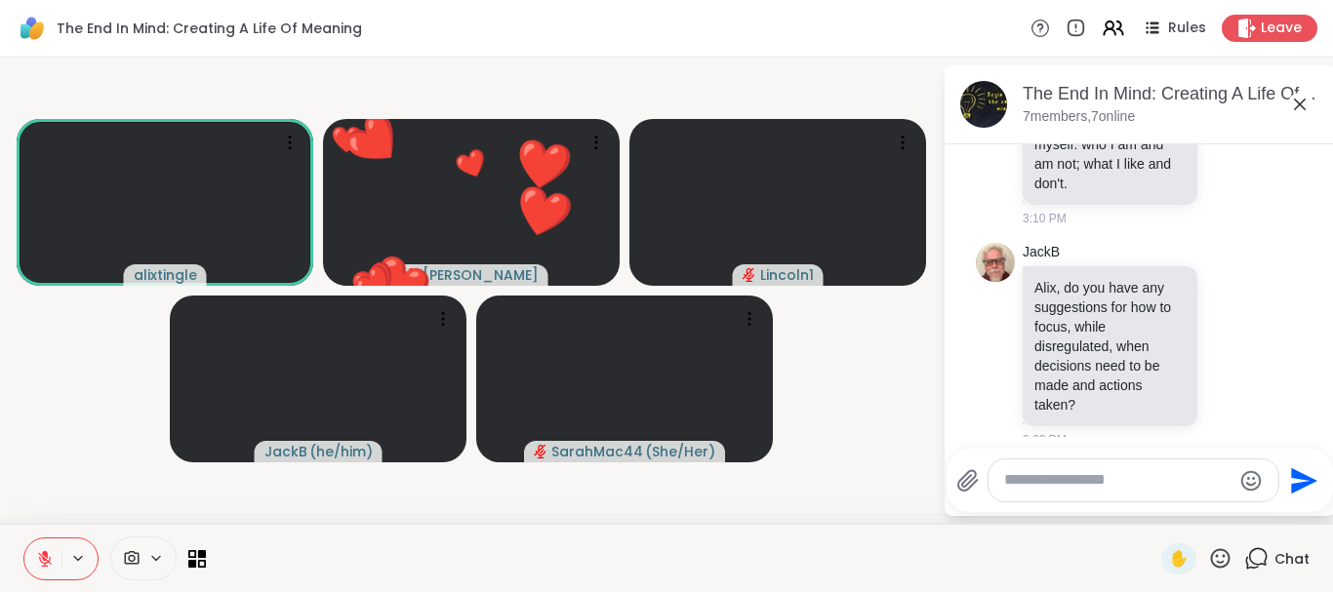
click at [1222, 543] on icon at bounding box center [1220, 558] width 24 height 24
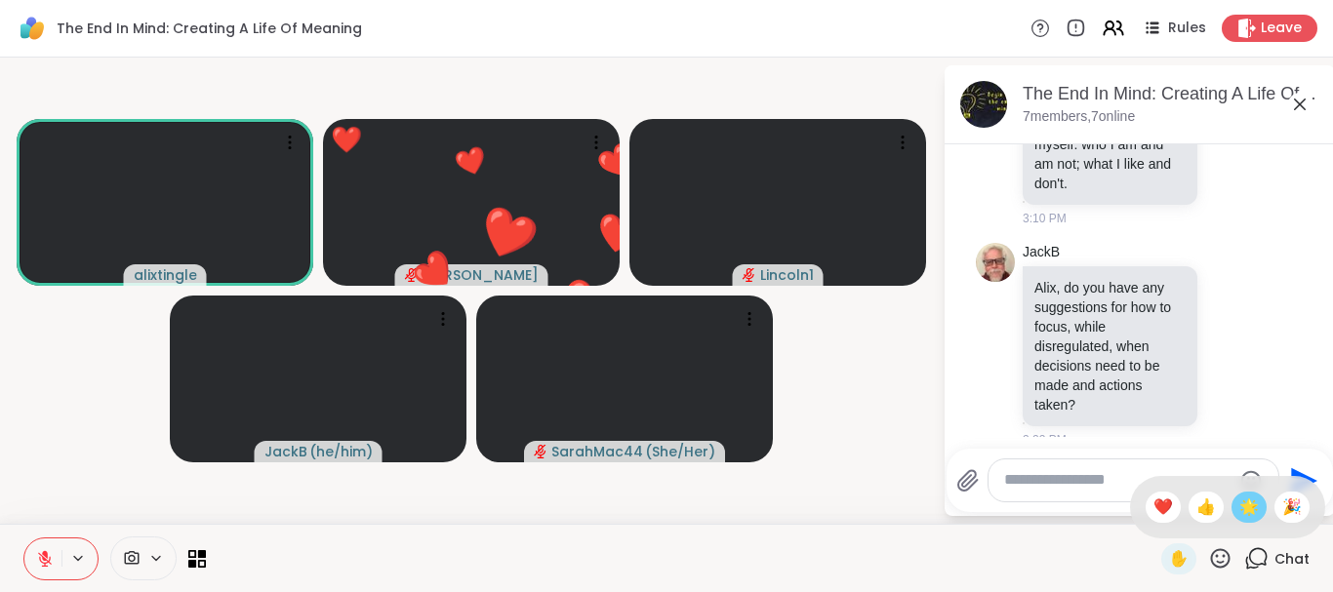
click at [1239, 510] on span "🌟" at bounding box center [1249, 507] width 20 height 23
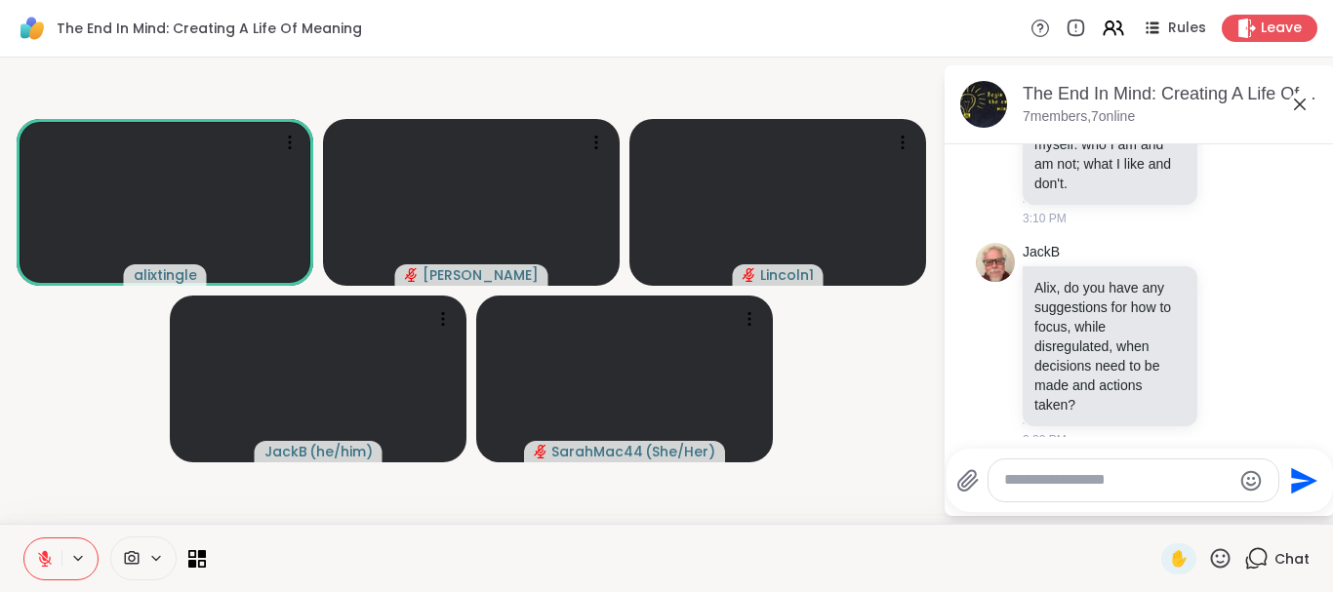
click at [1217, 543] on icon at bounding box center [1221, 558] width 20 height 20
click at [1170, 501] on div "❤️" at bounding box center [1162, 507] width 35 height 31
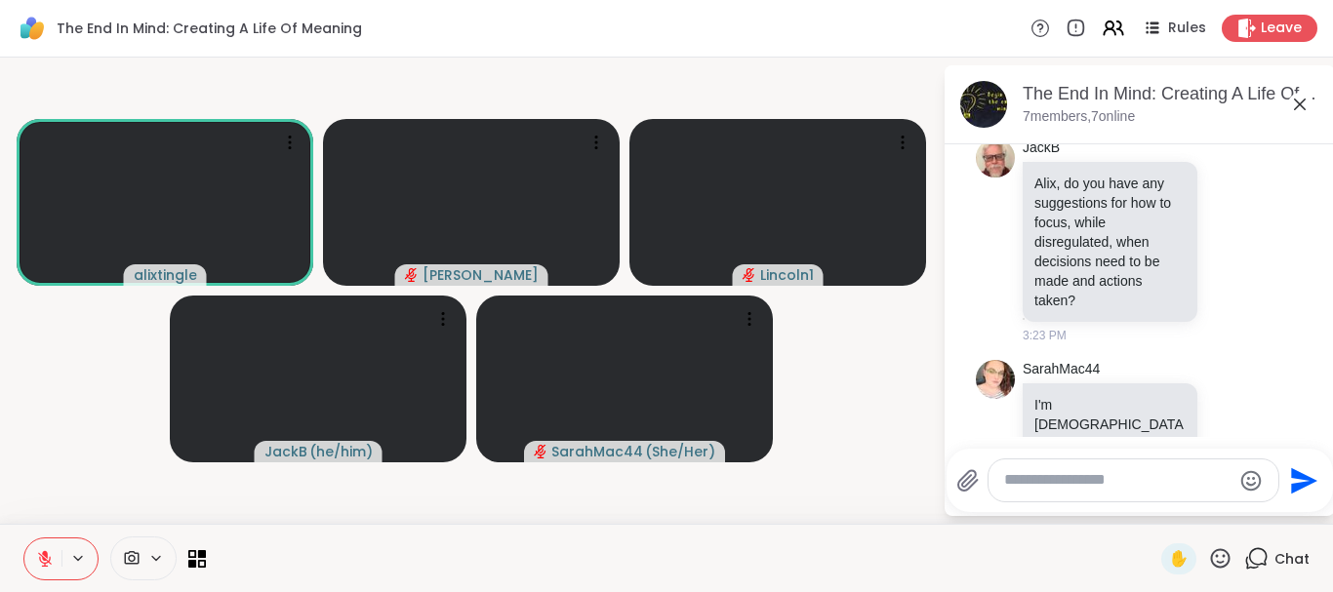
scroll to position [338, 0]
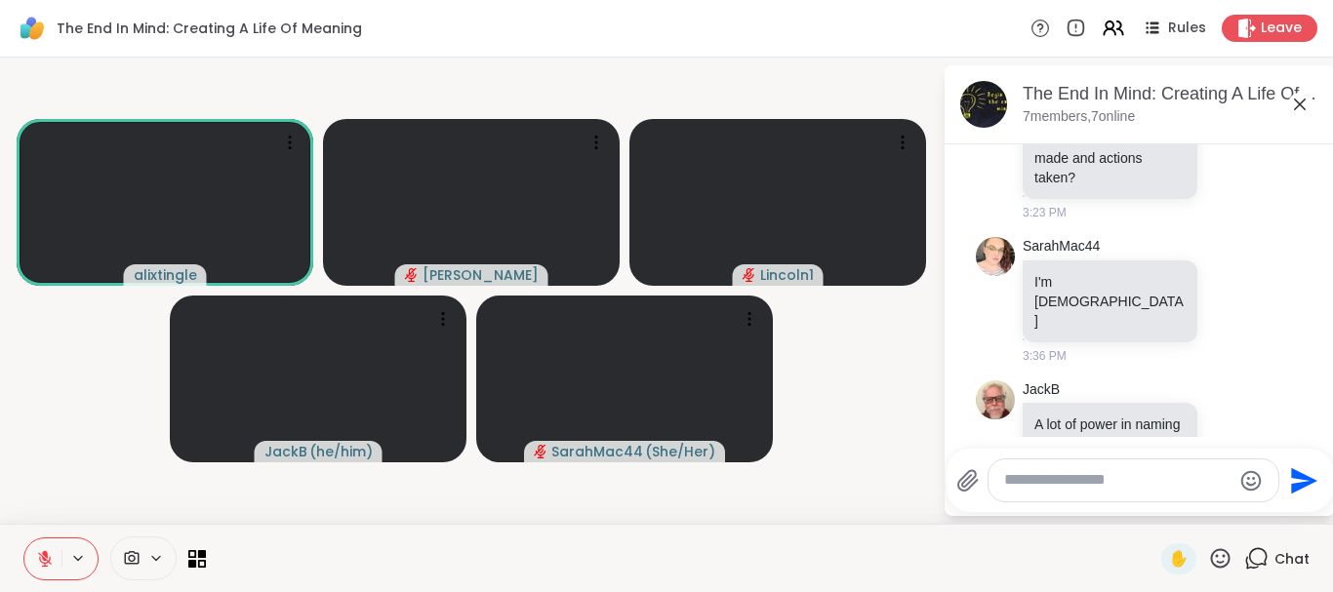
click at [1037, 489] on textarea "Type your message" at bounding box center [1117, 480] width 227 height 20
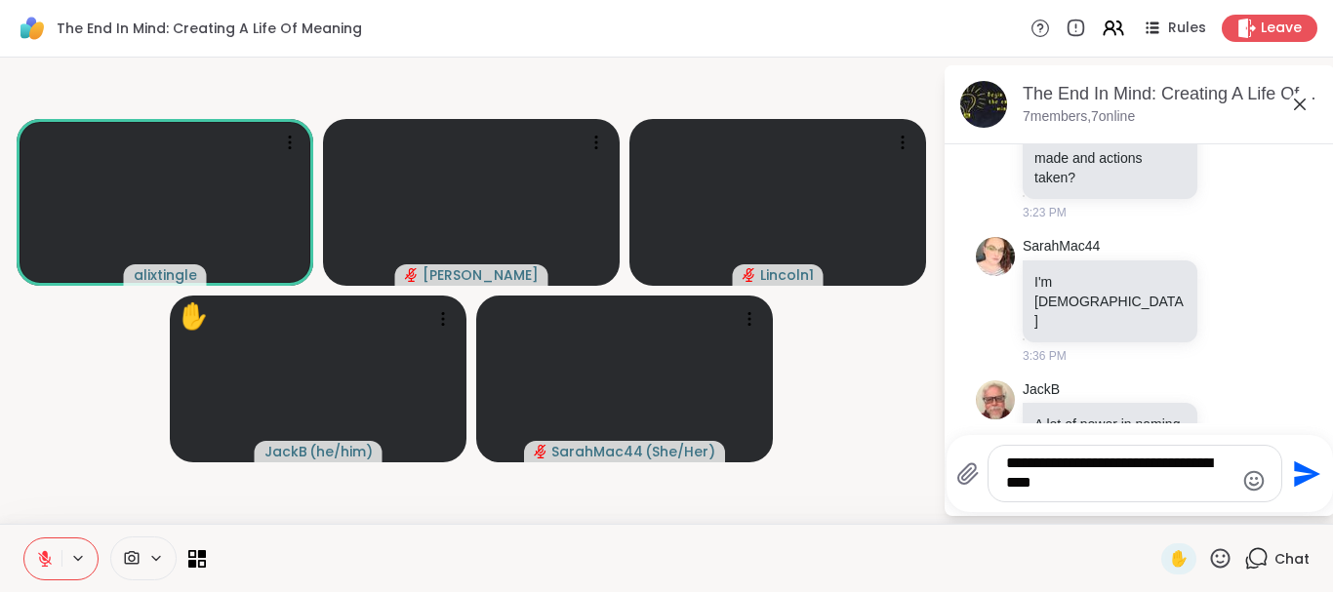
type textarea "**********"
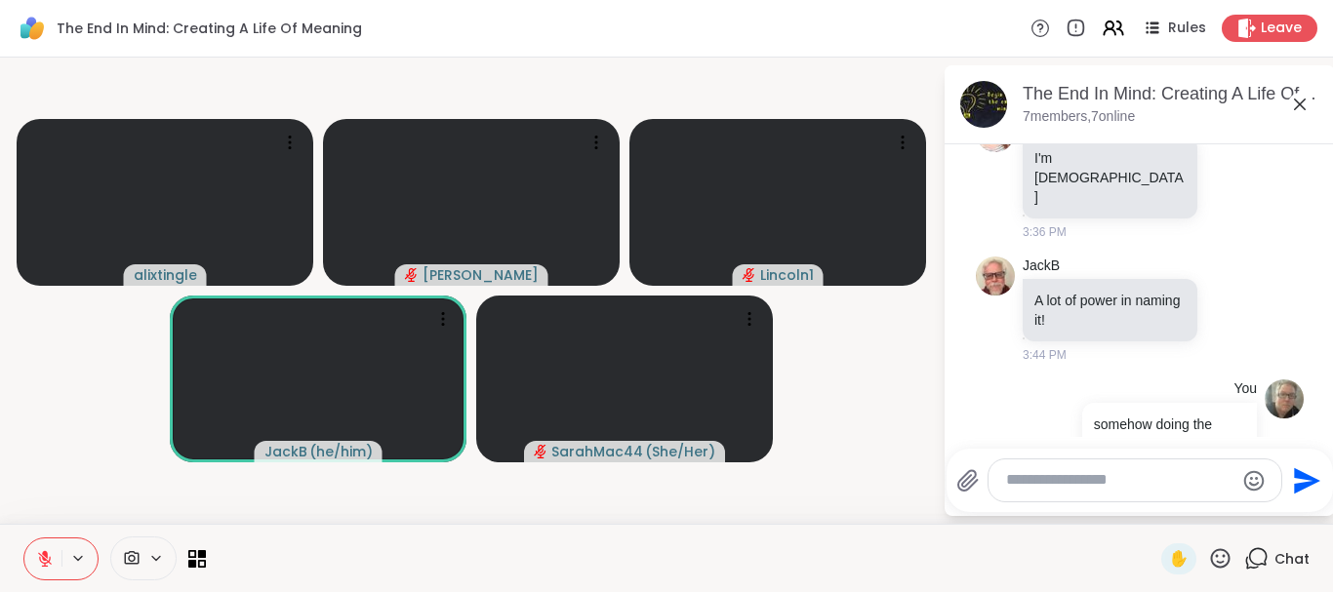
scroll to position [490, 0]
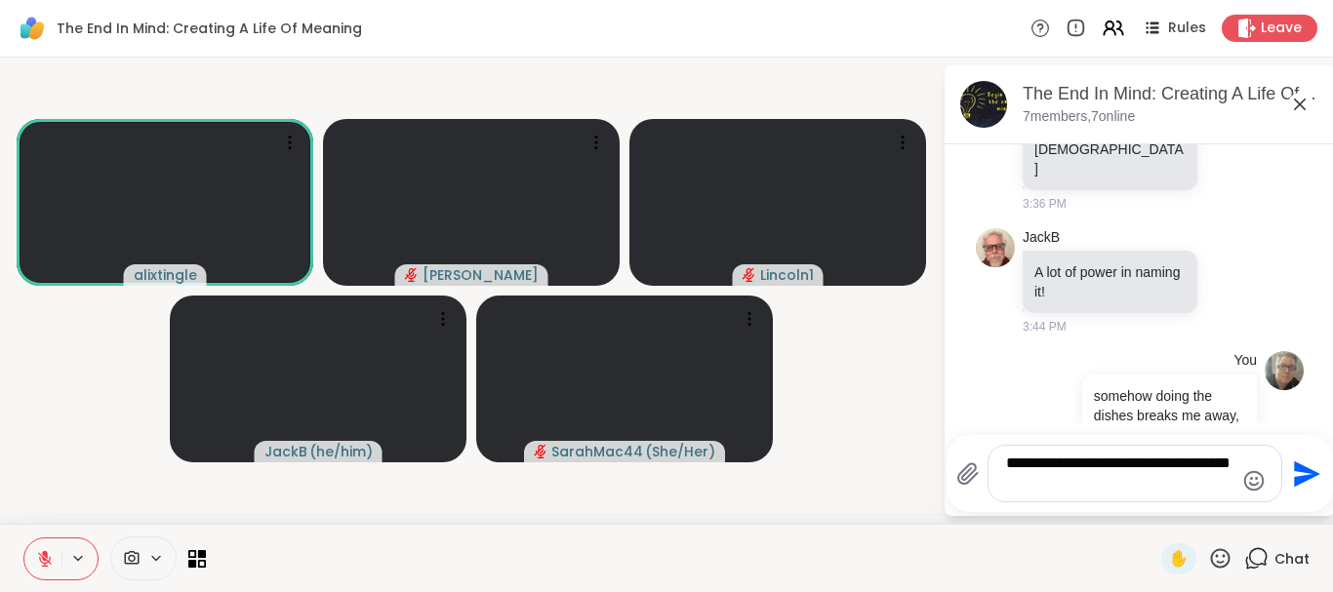
type textarea "**********"
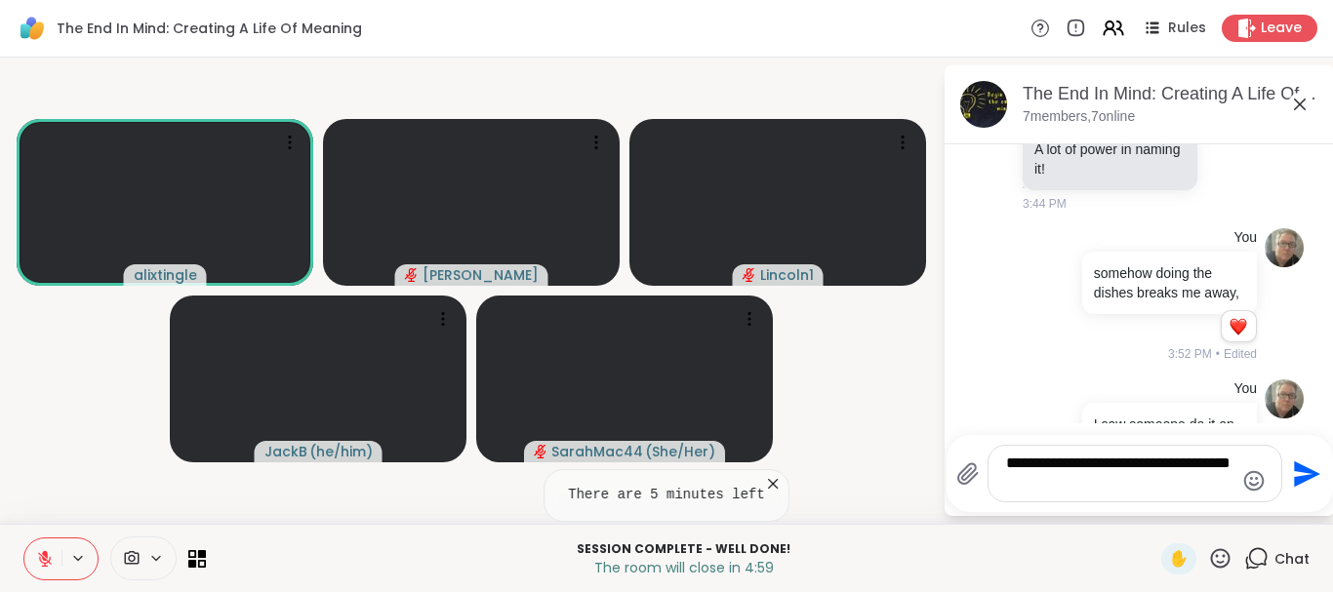
type textarea "**********"
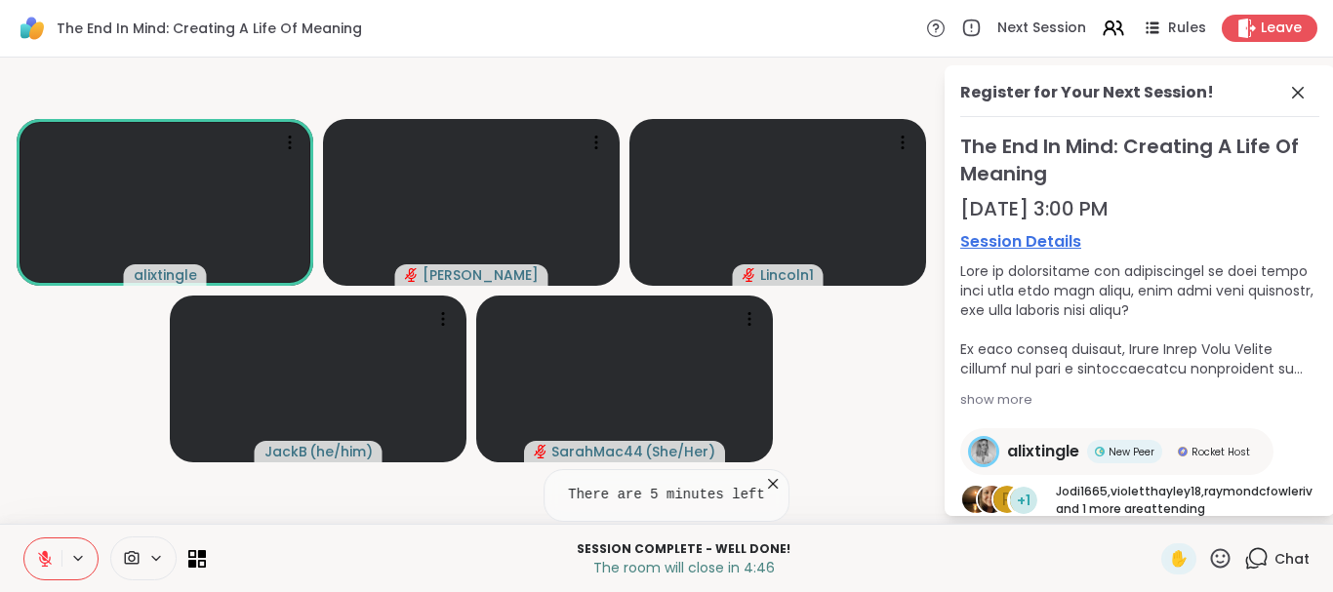
scroll to position [124, 0]
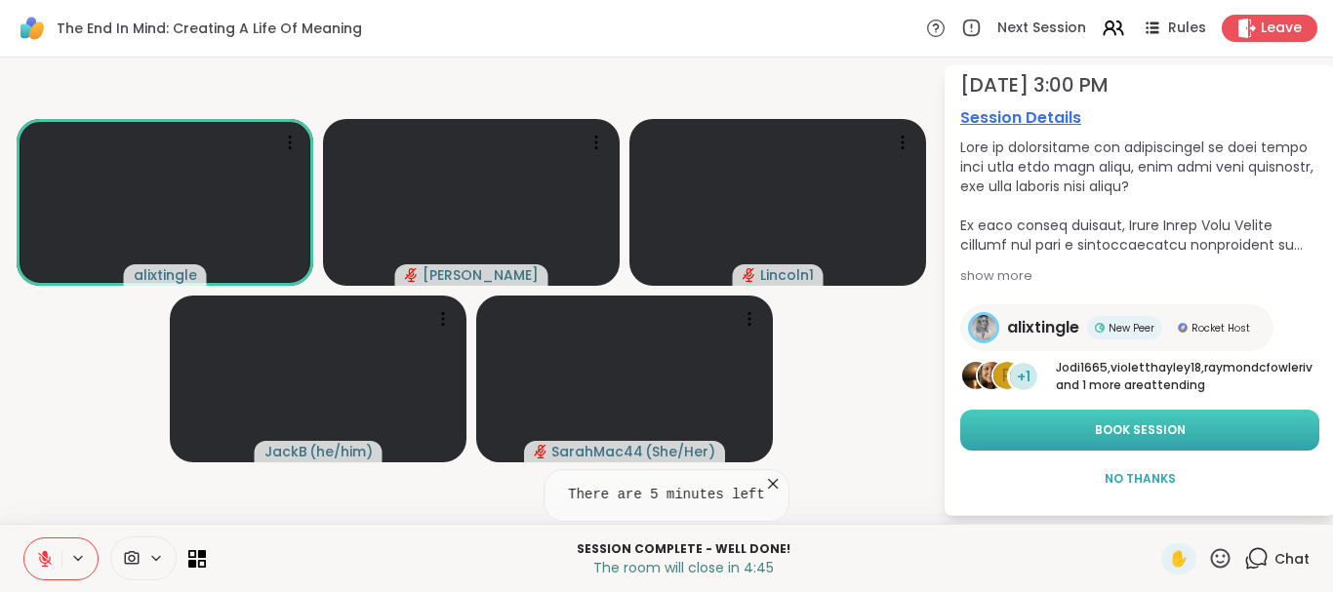
click at [1139, 421] on button "Book Session" at bounding box center [1139, 430] width 359 height 41
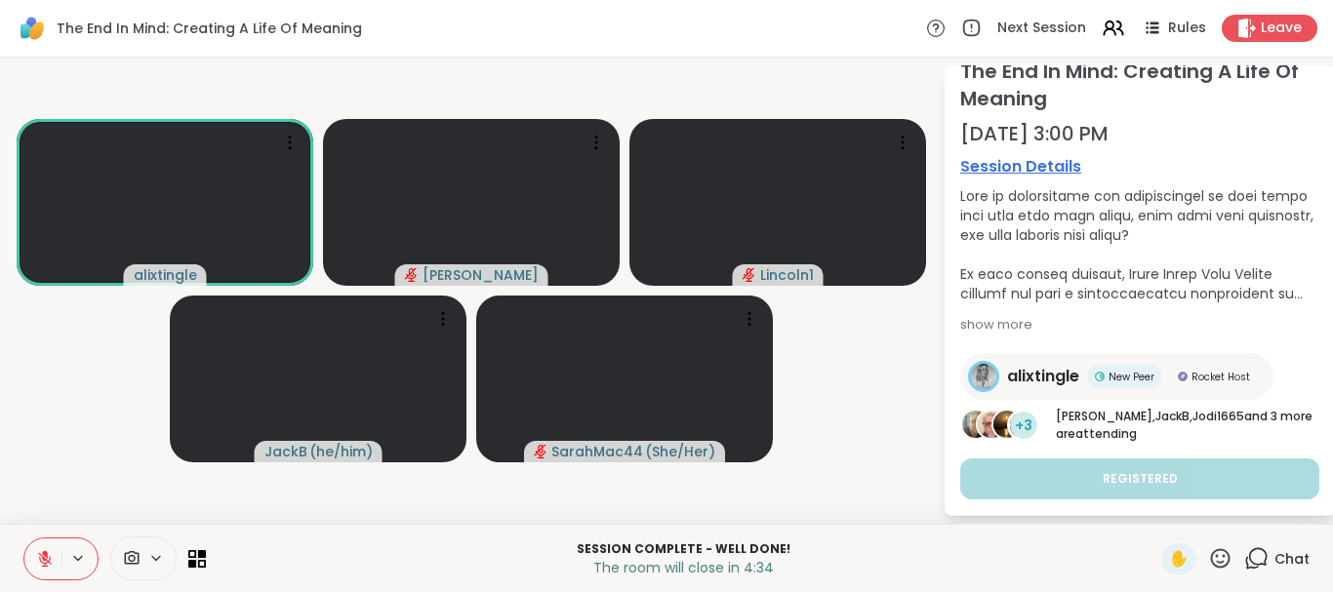
scroll to position [0, 0]
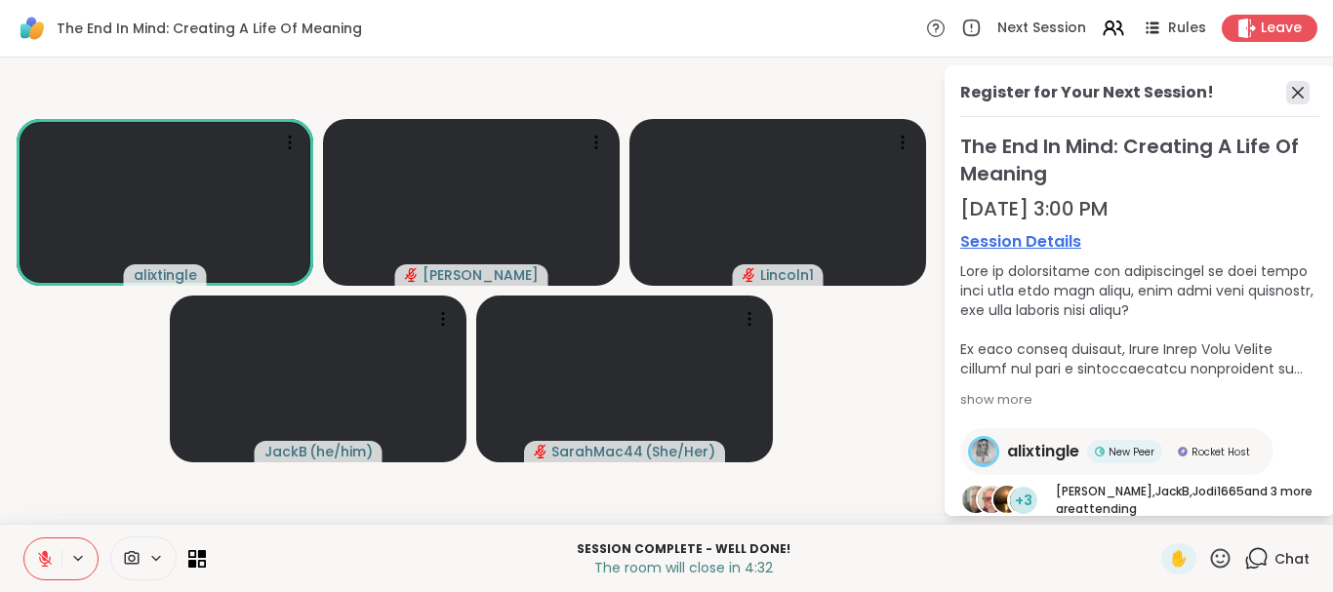
click at [1297, 85] on icon at bounding box center [1297, 92] width 23 height 23
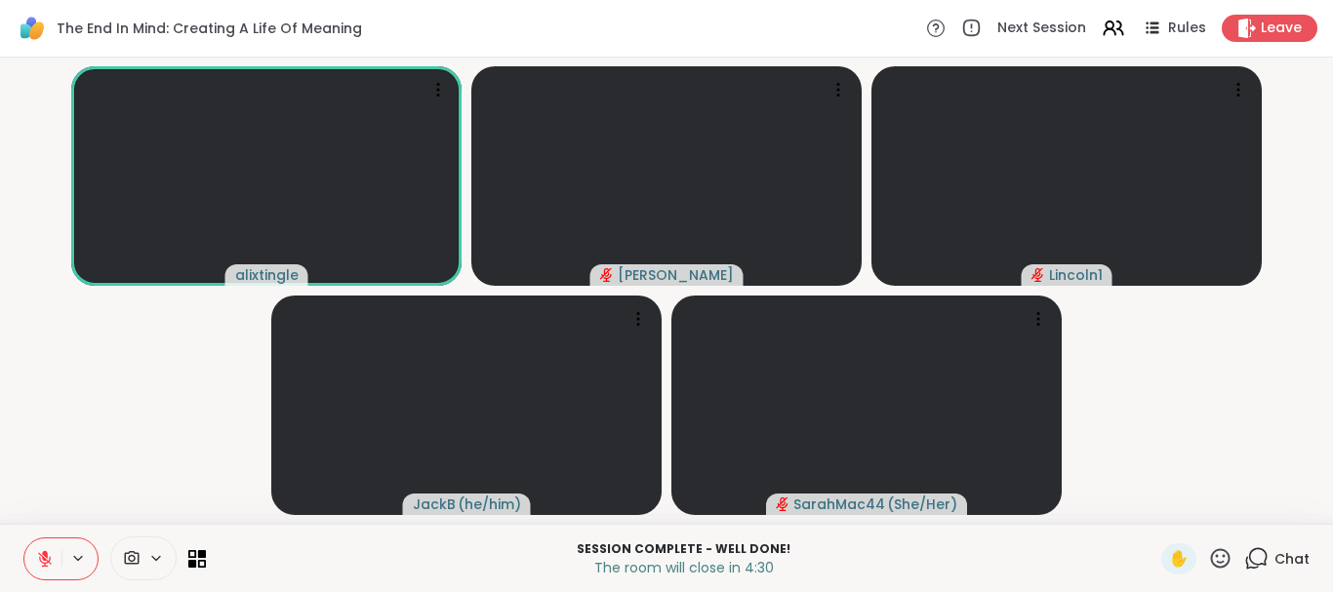
click at [1261, 543] on icon at bounding box center [1256, 558] width 24 height 24
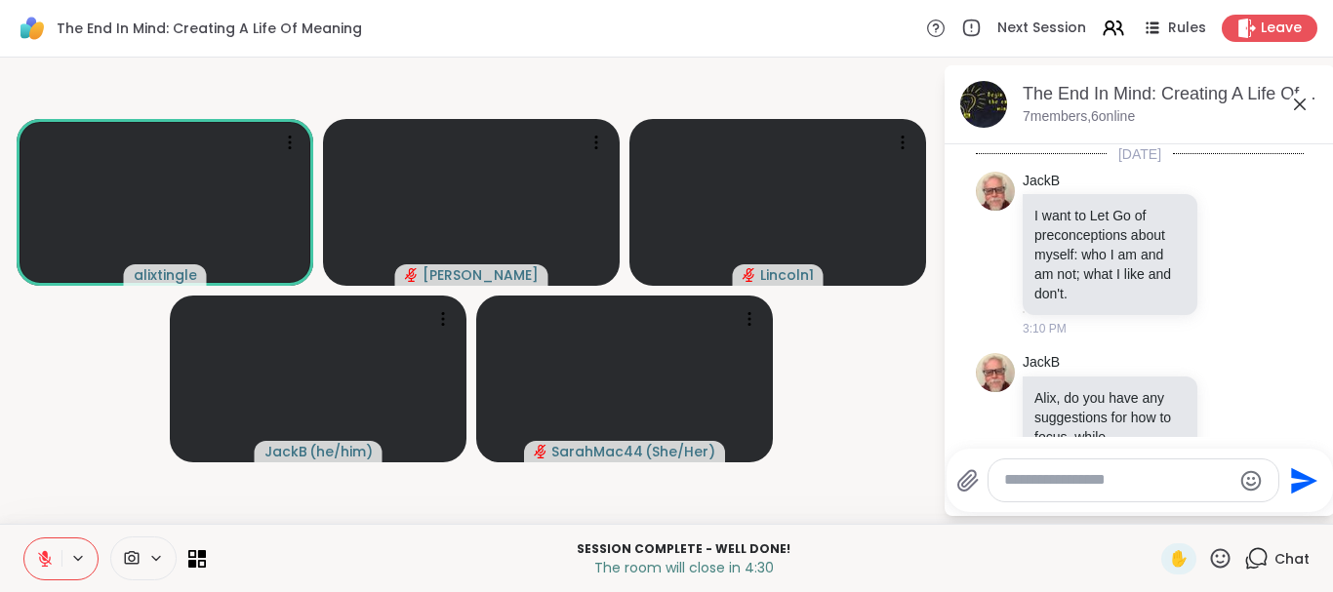
scroll to position [737, 0]
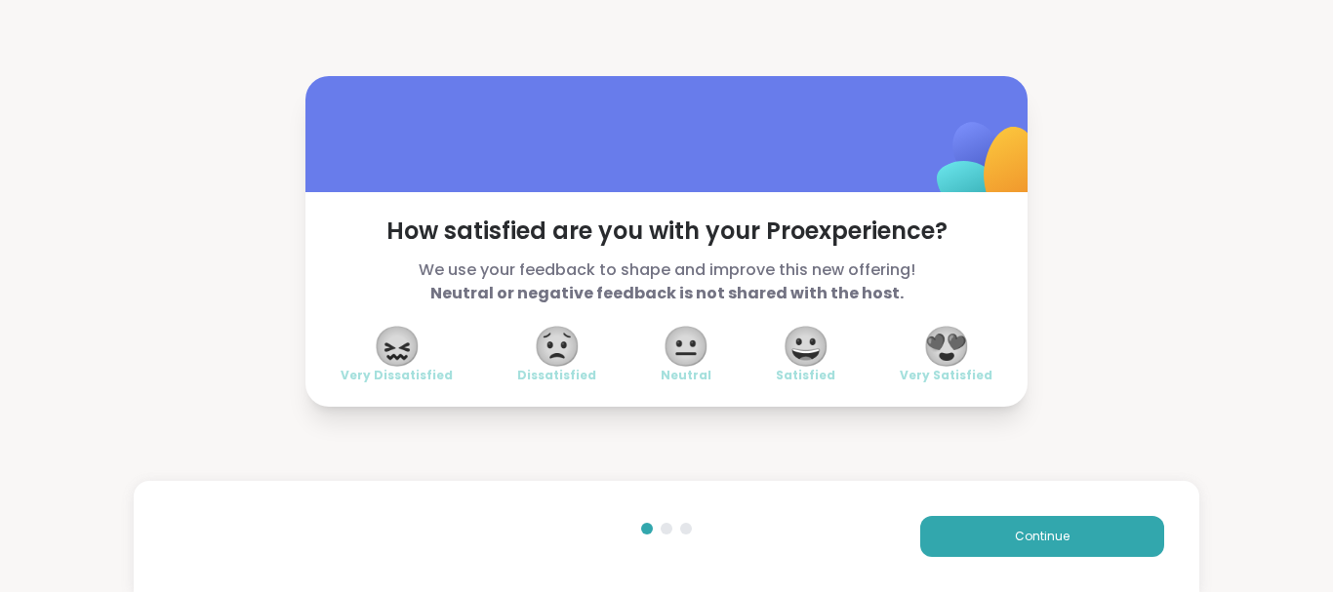
click at [966, 350] on span "😍" at bounding box center [946, 346] width 49 height 35
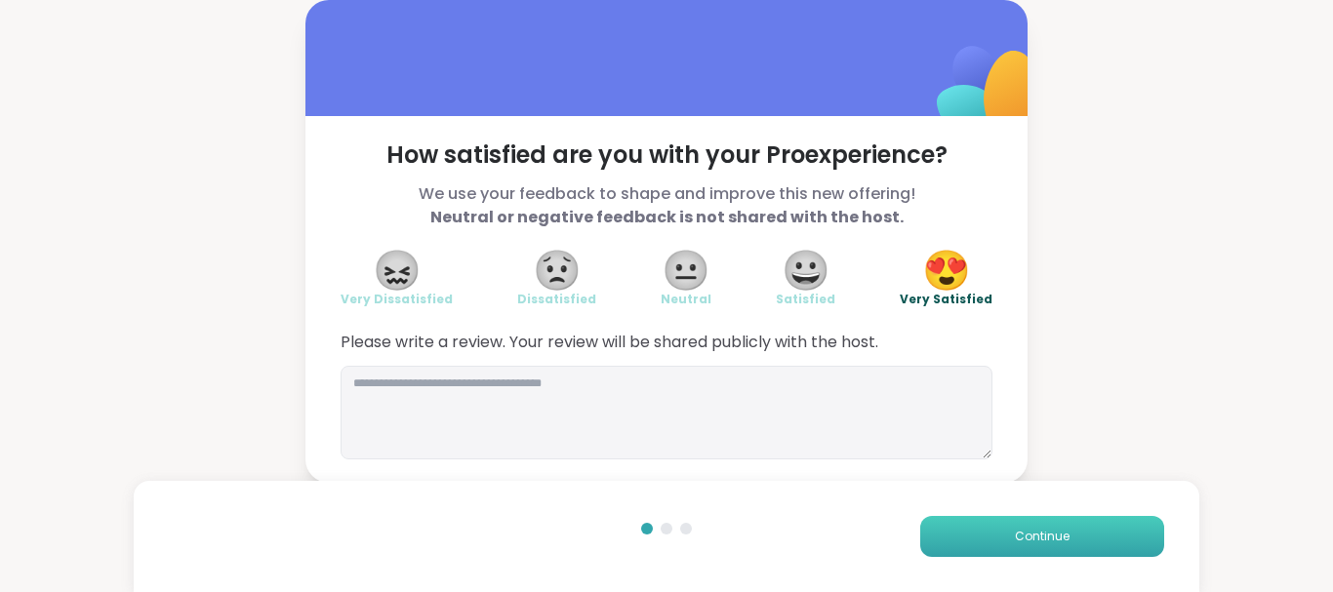
click at [1007, 530] on button "Continue" at bounding box center [1042, 536] width 244 height 41
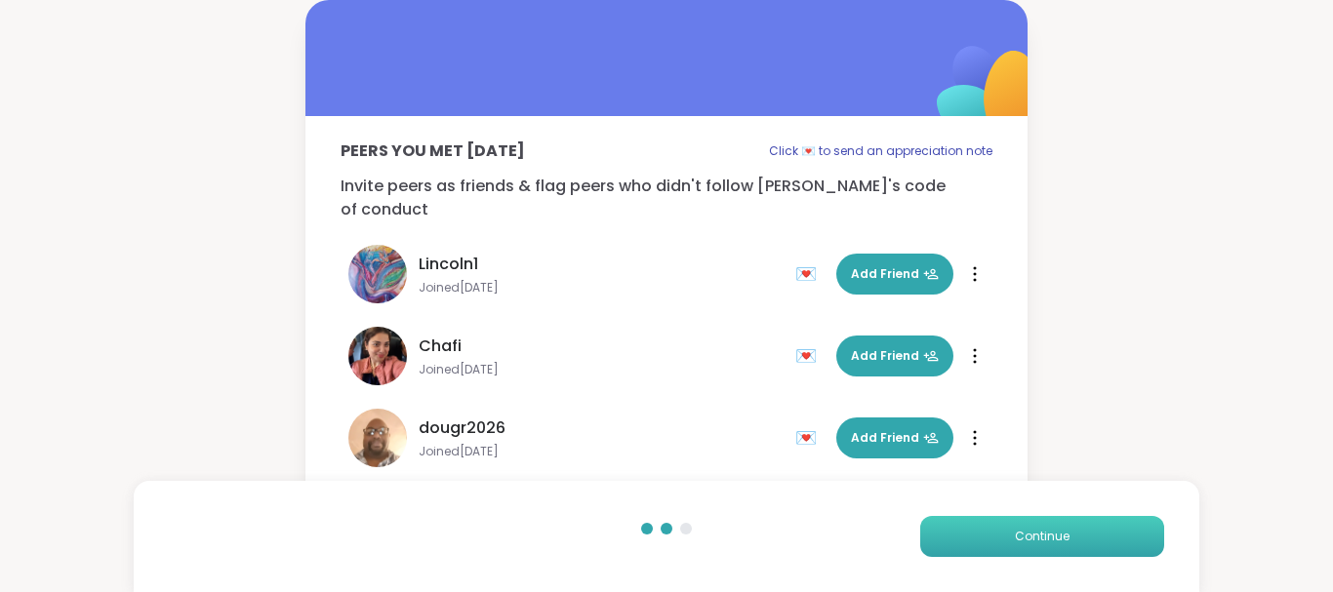
click at [1028, 532] on span "Continue" at bounding box center [1042, 537] width 55 height 18
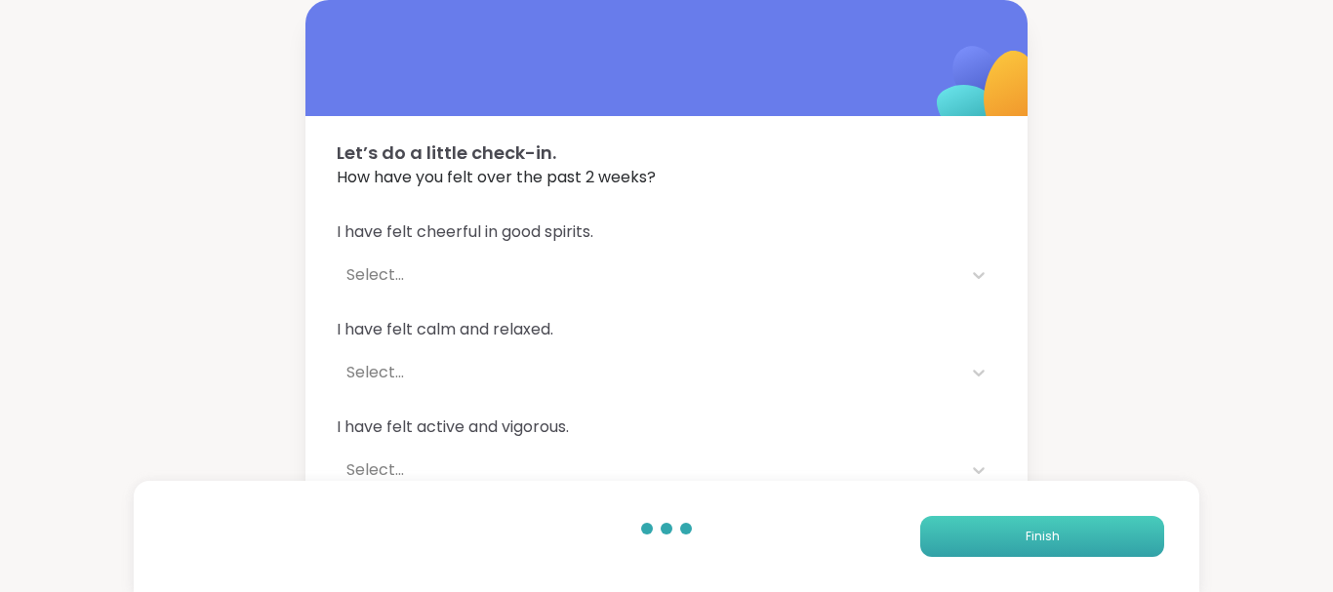
click at [1063, 535] on button "Finish" at bounding box center [1042, 536] width 244 height 41
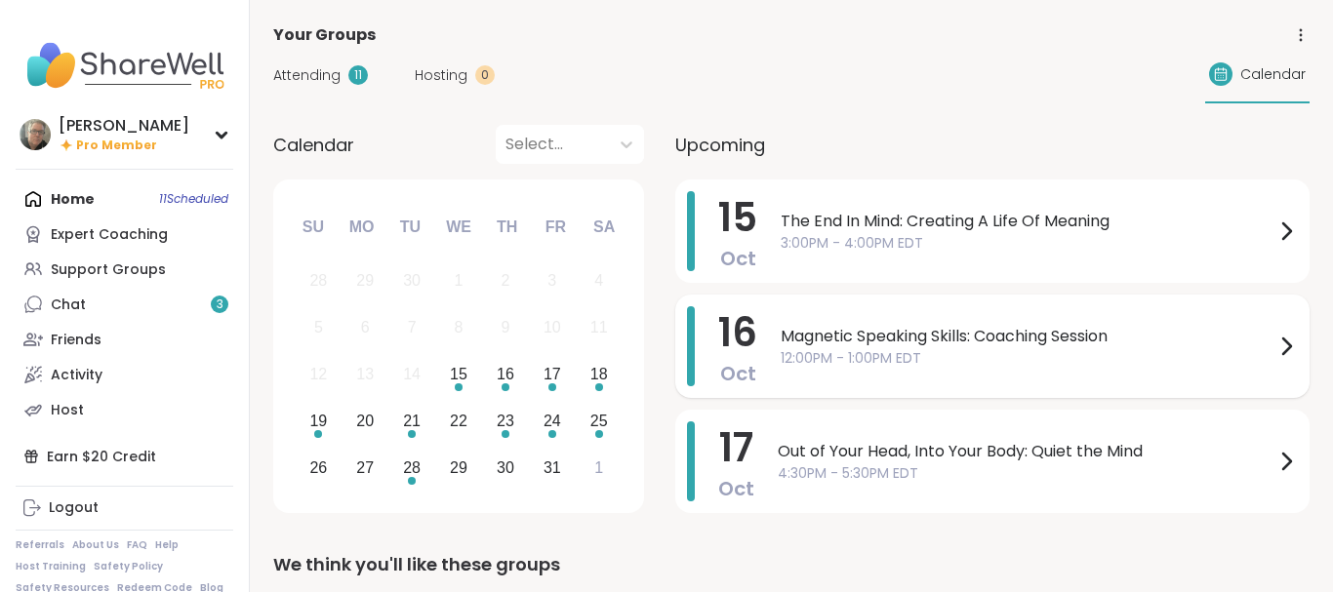
click at [955, 336] on span "Magnetic Speaking Skills: Coaching Session" at bounding box center [1028, 336] width 494 height 23
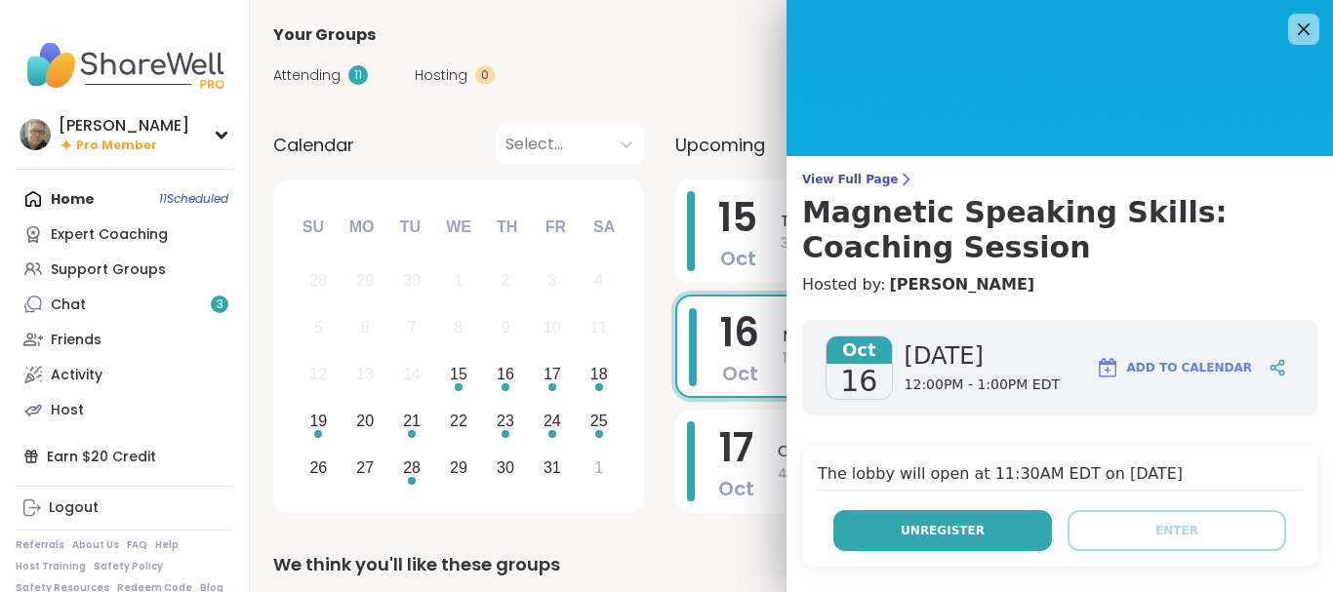
click at [944, 527] on span "Unregister" at bounding box center [943, 531] width 84 height 18
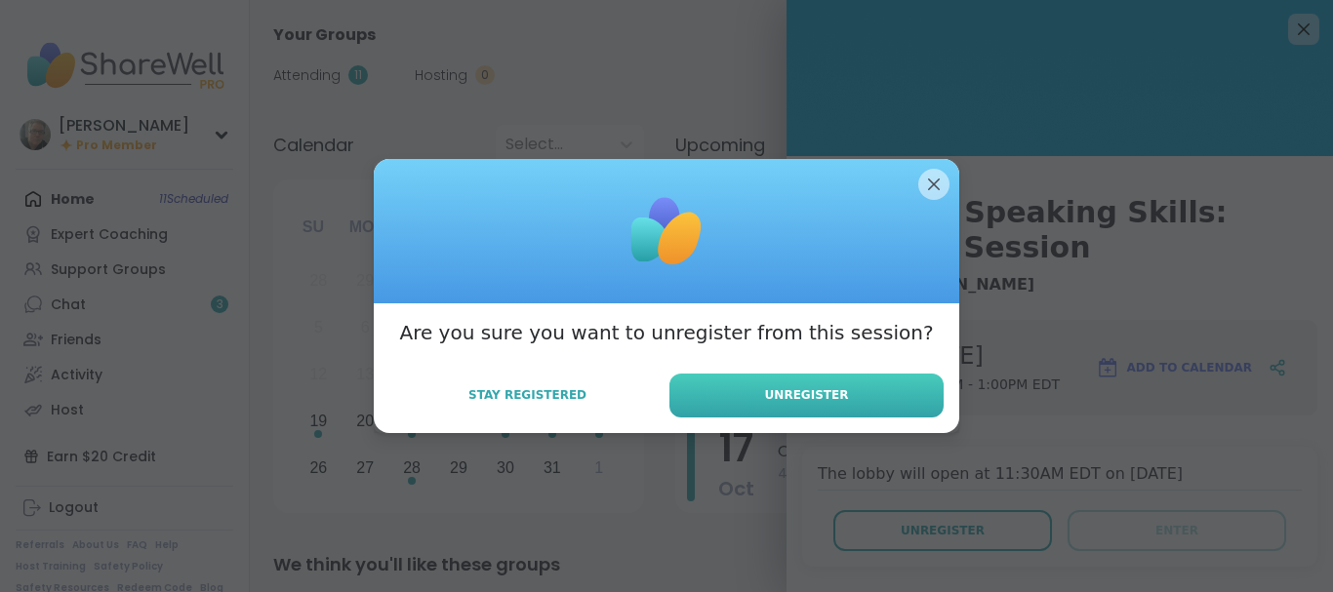
click at [824, 398] on span "Unregister" at bounding box center [807, 395] width 84 height 18
